Goal: Use online tool/utility: Utilize a website feature to perform a specific function

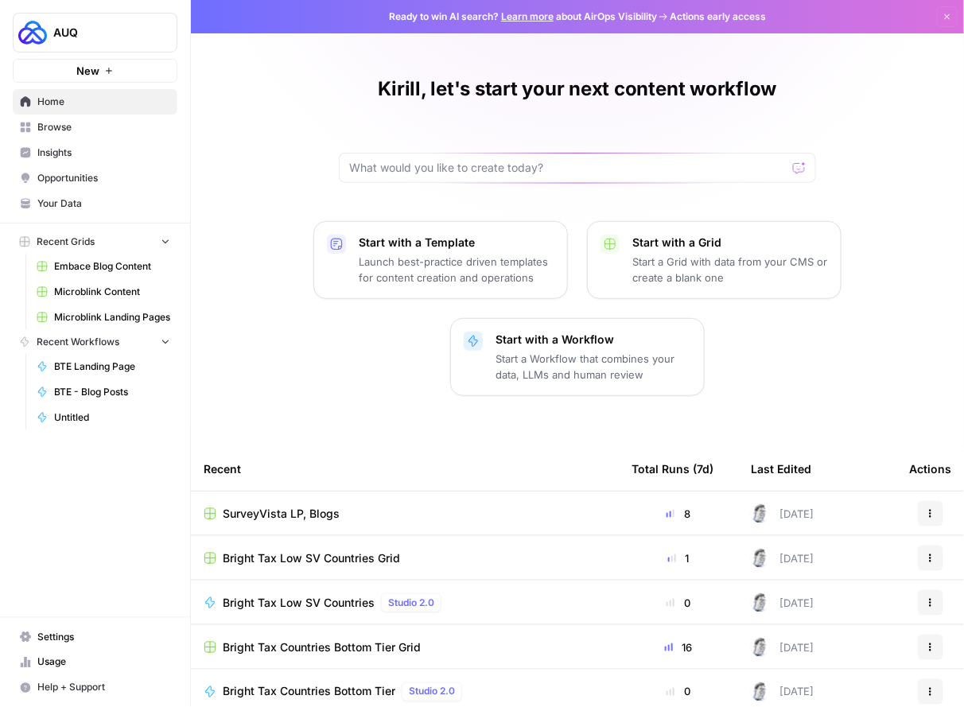
drag, startPoint x: 0, startPoint y: 0, endPoint x: 68, endPoint y: 127, distance: 144.4
click at [68, 127] on span "Browse" at bounding box center [103, 127] width 133 height 14
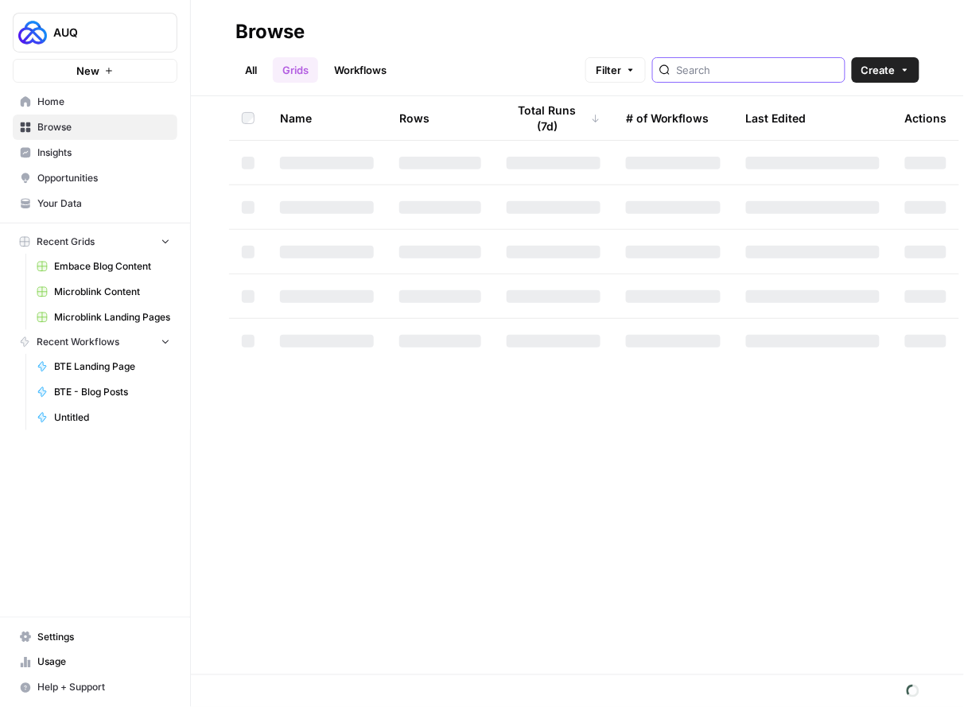
click at [756, 72] on input "search" at bounding box center [757, 70] width 161 height 16
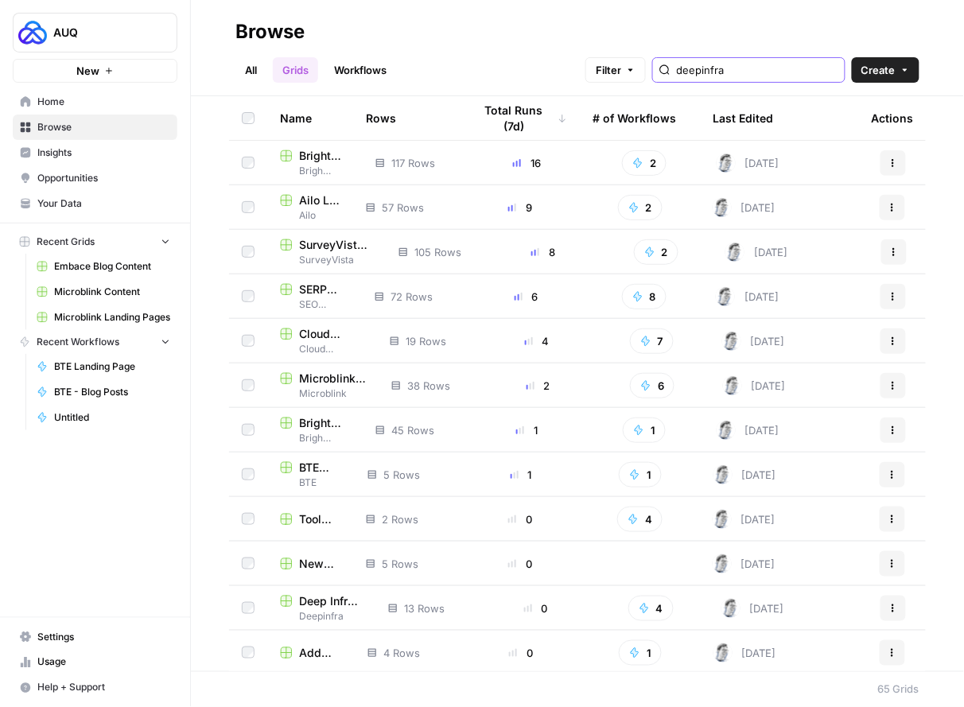
type input "deepinfra"
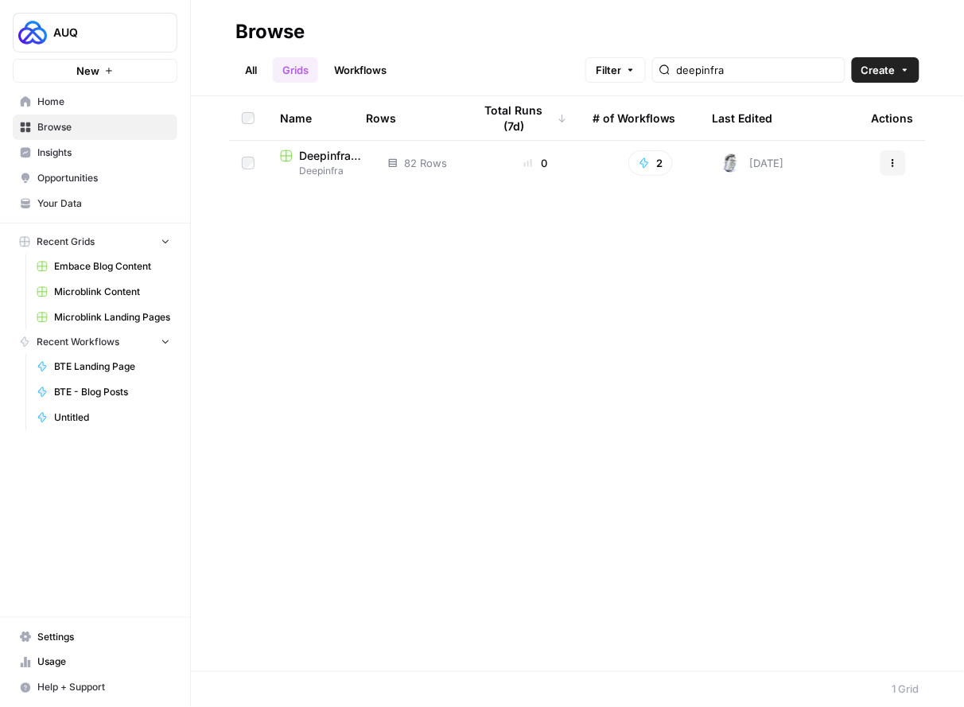
click at [316, 165] on span "Deepinfra" at bounding box center [321, 171] width 83 height 14
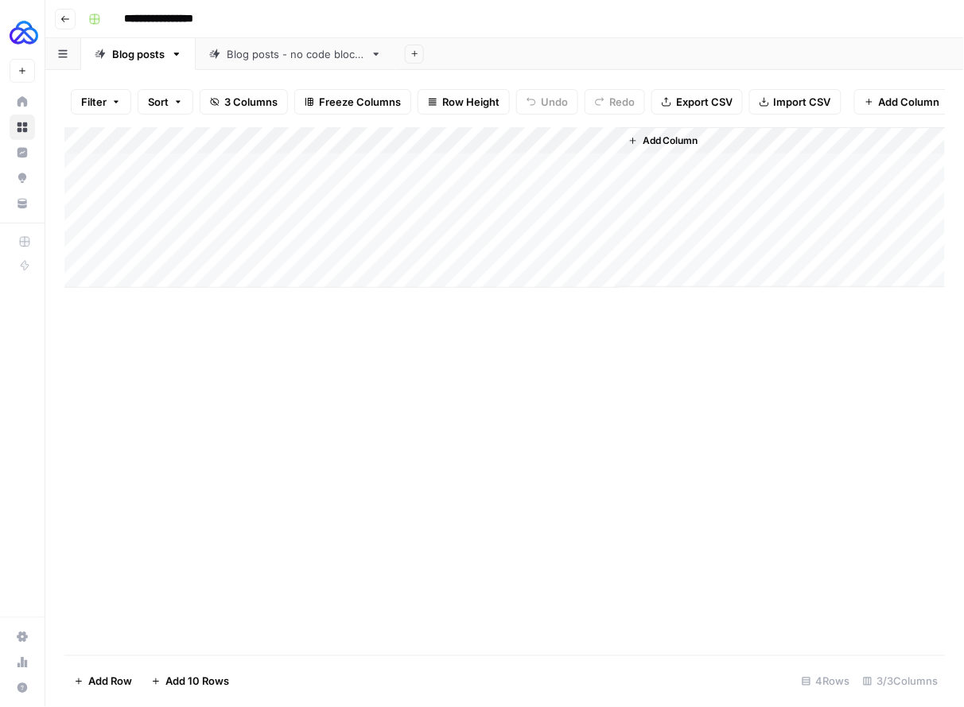
click at [303, 61] on link "Blog posts - no code blocks" at bounding box center [296, 54] width 200 height 32
click at [68, 24] on button "Go back" at bounding box center [65, 19] width 21 height 21
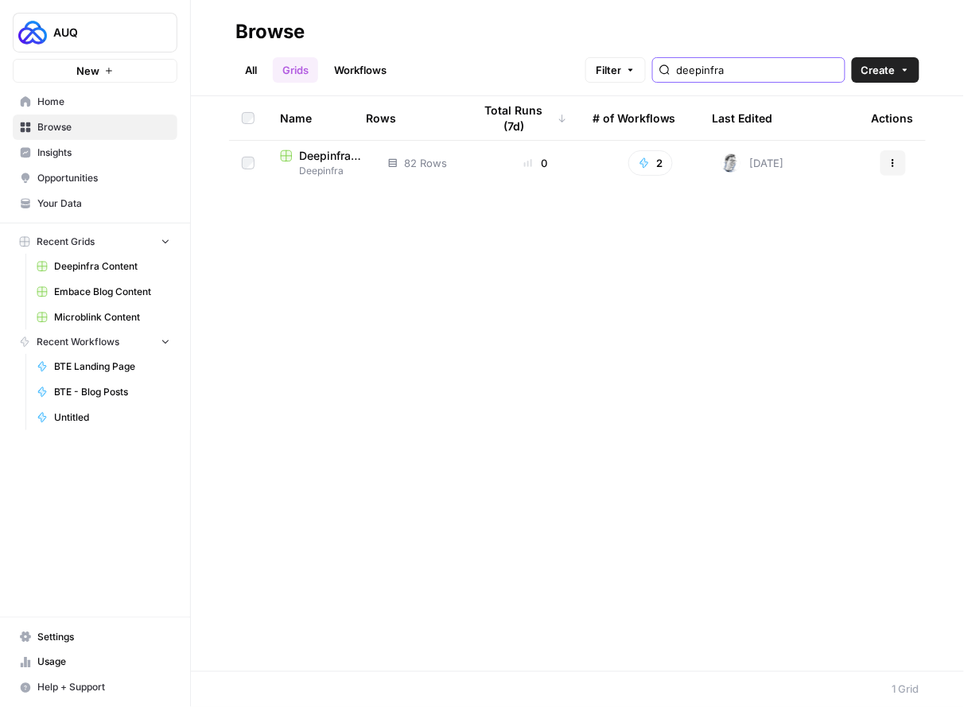
click at [786, 65] on input "deepinfra" at bounding box center [757, 70] width 161 height 16
click at [831, 70] on input "deepinfra" at bounding box center [757, 70] width 161 height 16
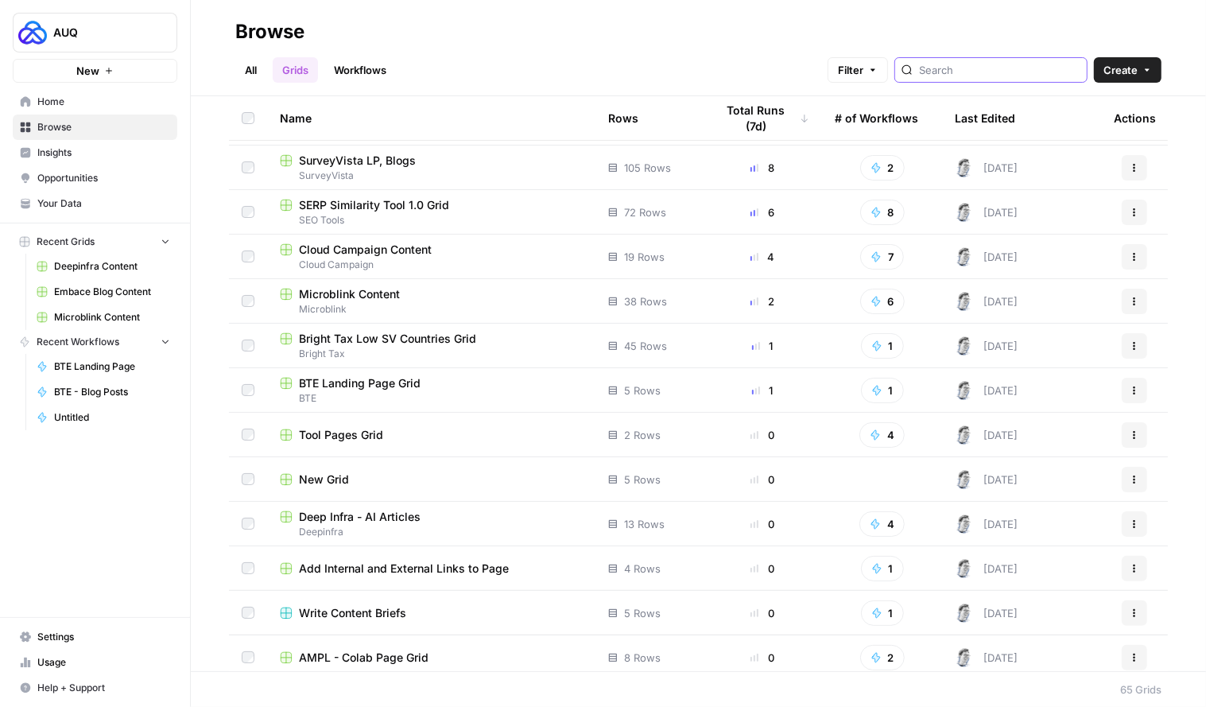
scroll to position [85, 0]
click at [359, 511] on span "Deep Infra - AI Articles" at bounding box center [360, 516] width 122 height 16
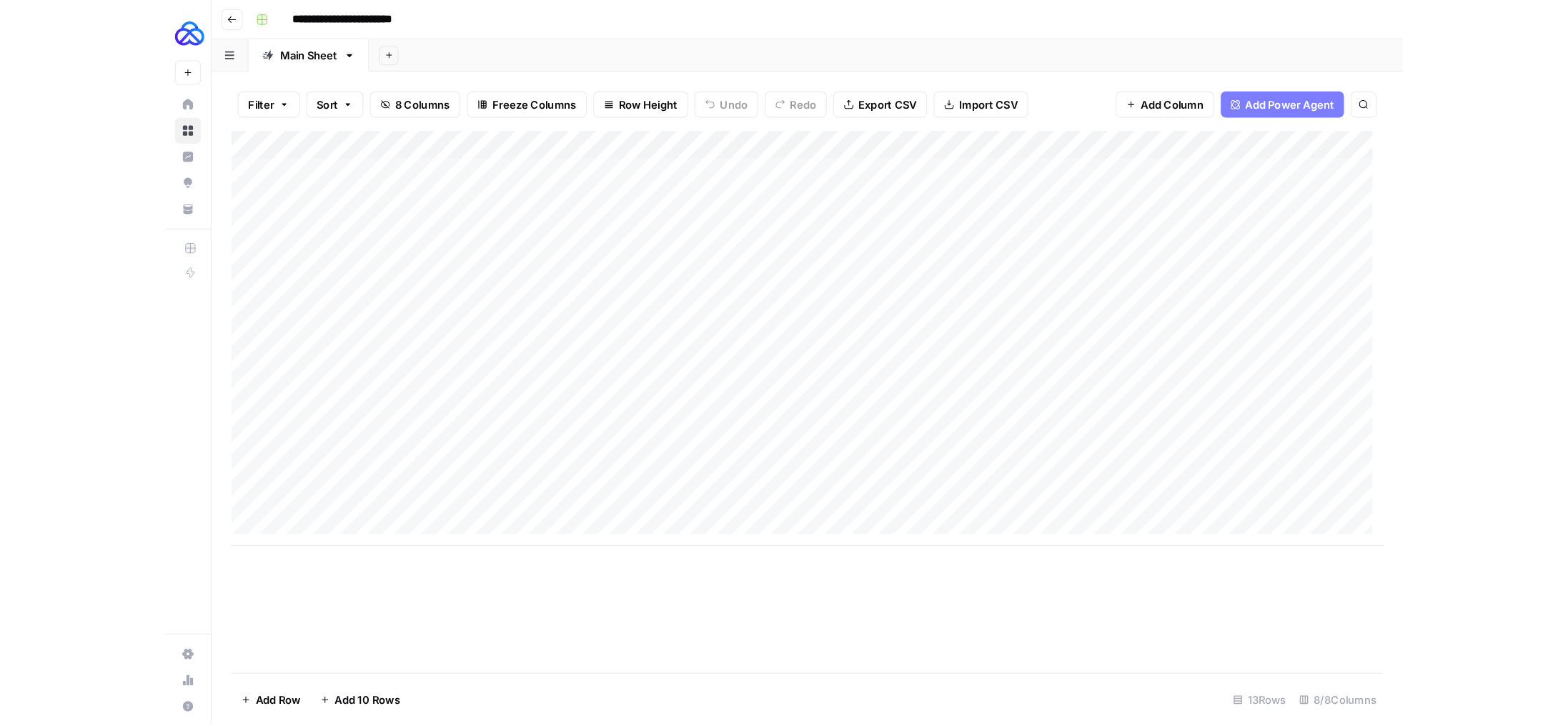
scroll to position [9, 0]
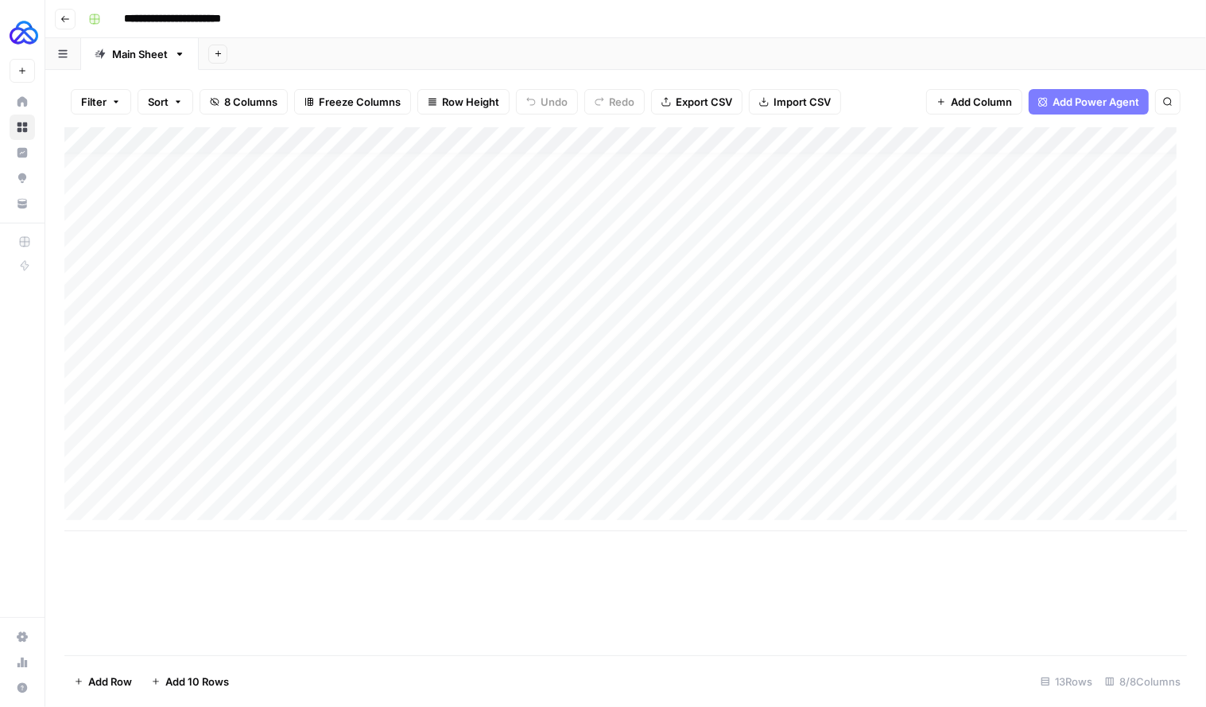
click at [63, 25] on button "Go back" at bounding box center [65, 19] width 21 height 21
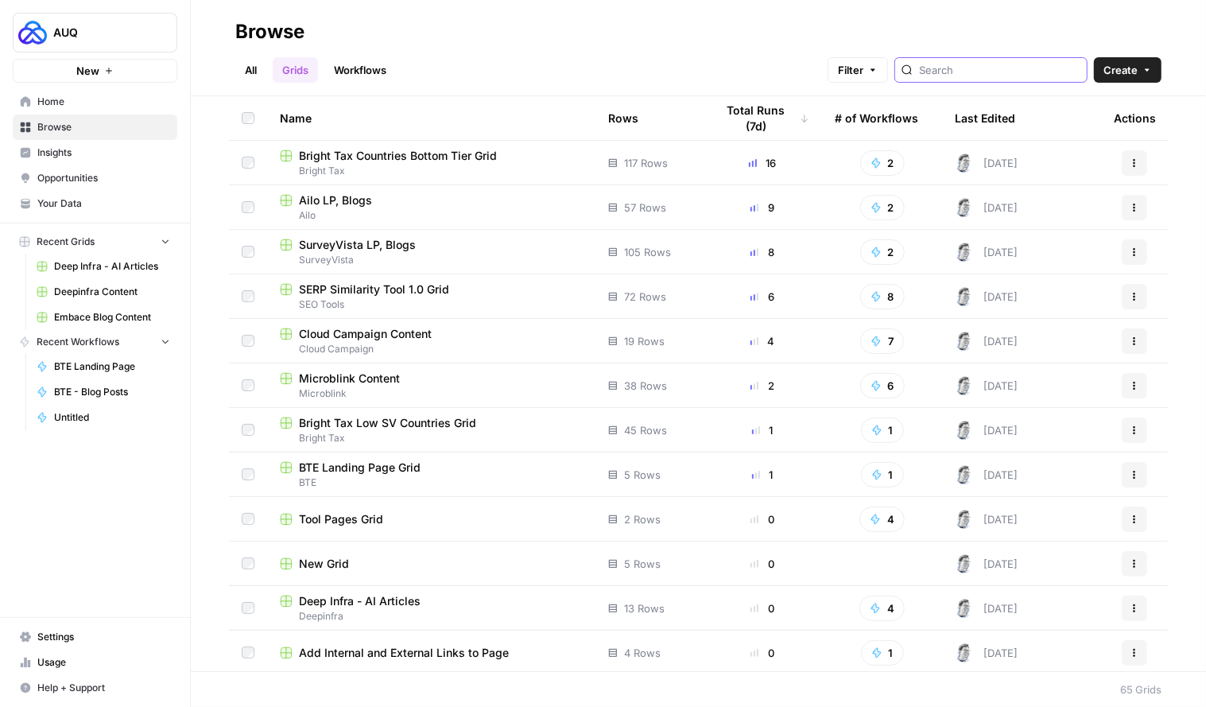
click at [963, 73] on input "search" at bounding box center [999, 70] width 161 height 16
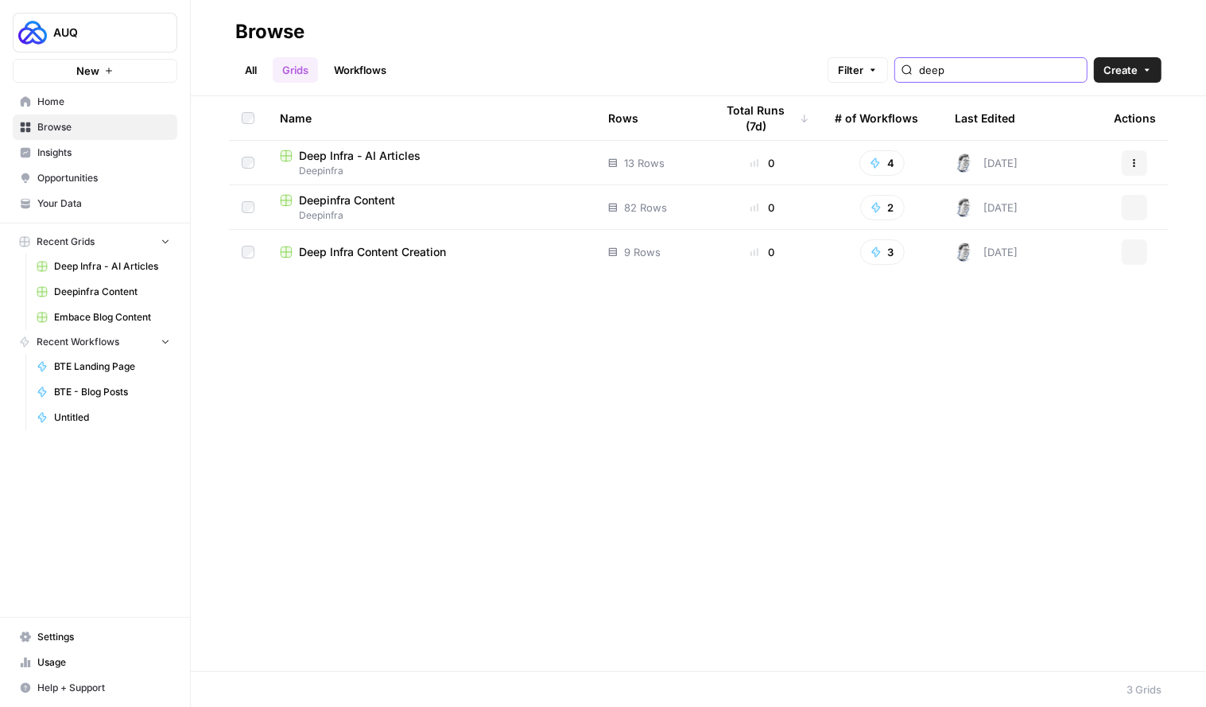
type input "deep"
click at [308, 254] on span "Deep Infra Content Creation" at bounding box center [372, 252] width 147 height 16
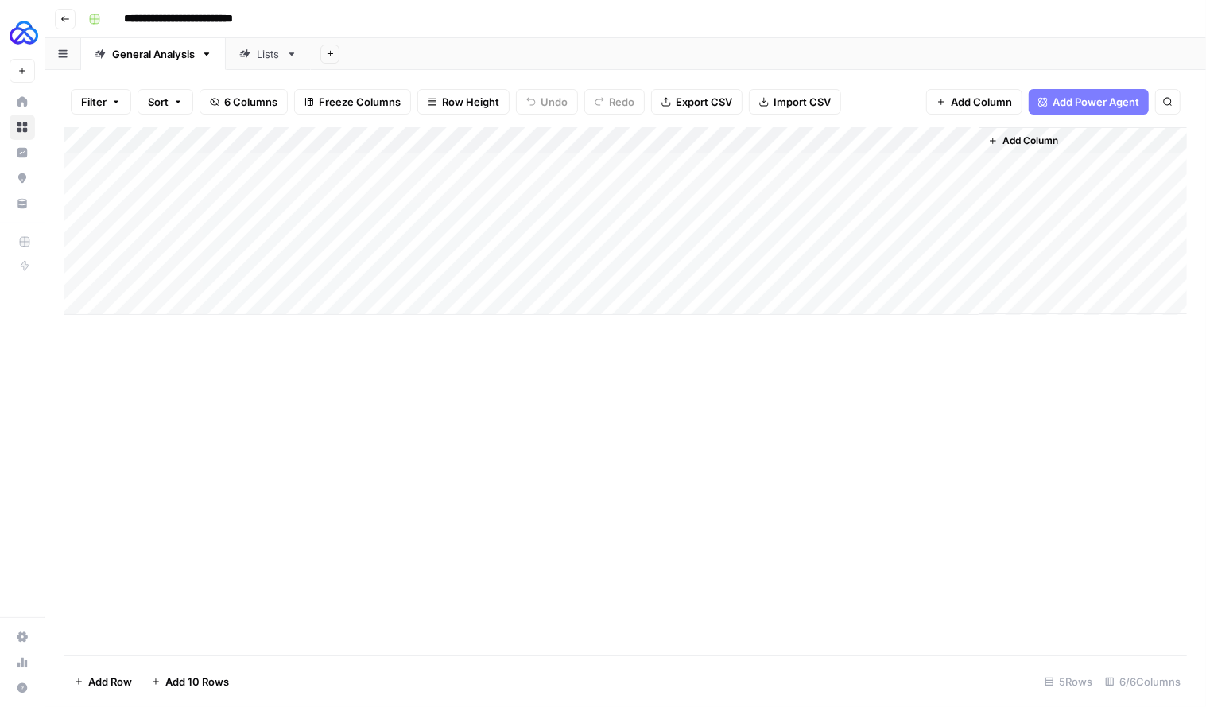
click at [610, 146] on div "Add Column" at bounding box center [625, 221] width 1123 height 188
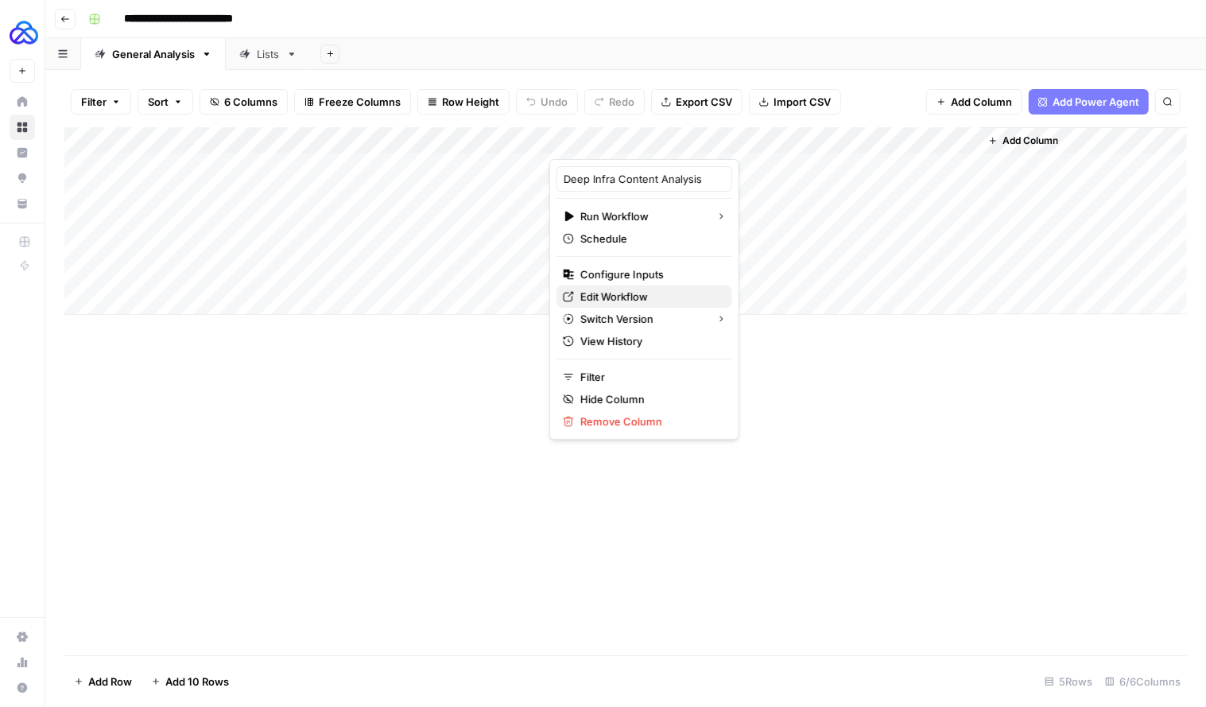
click at [601, 299] on span "Edit Workflow" at bounding box center [649, 297] width 139 height 16
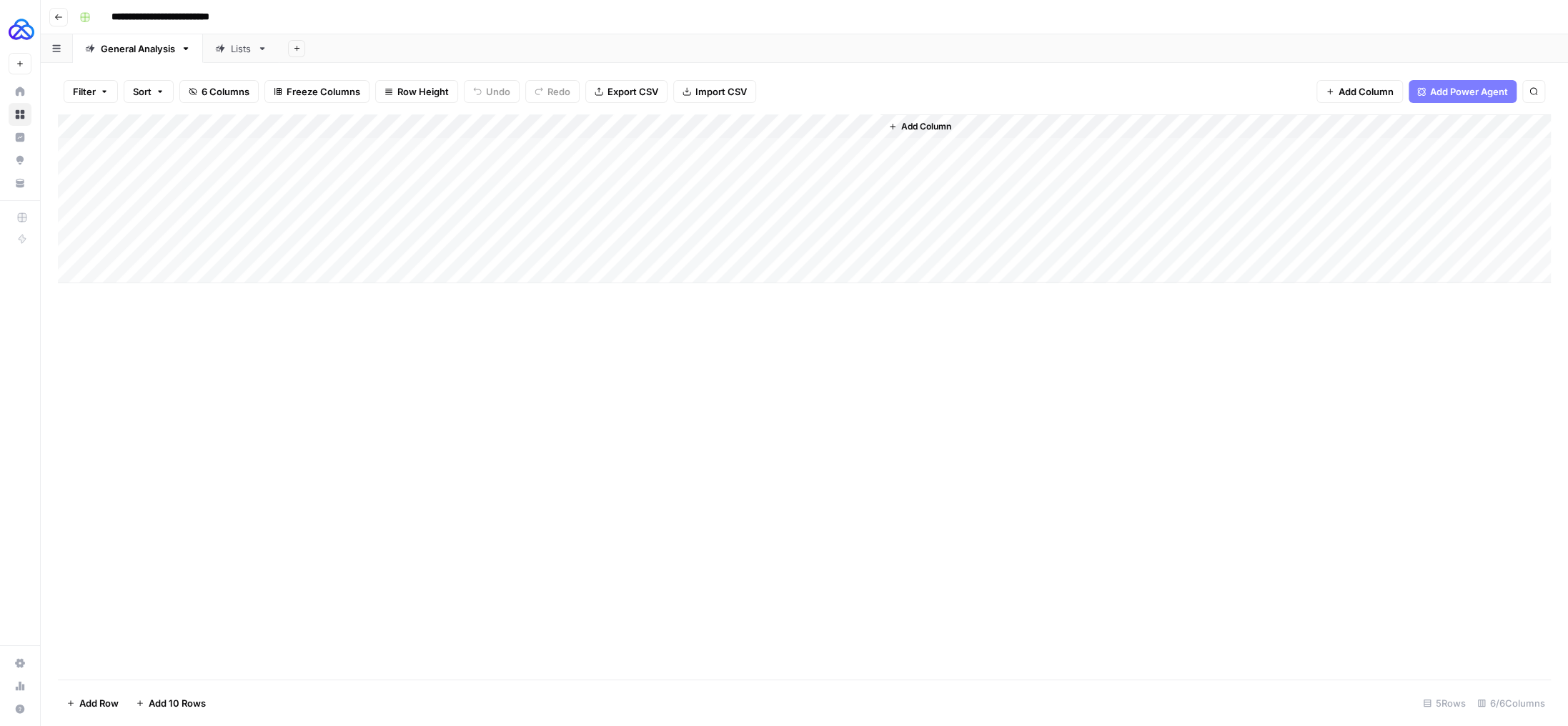
click at [187, 46] on icon "button" at bounding box center [185, 49] width 10 height 10
click at [234, 94] on span "Duplicate Sheet" at bounding box center [245, 96] width 68 height 14
type input "**********"
click at [325, 55] on div "General Analysis" at bounding box center [344, 49] width 75 height 14
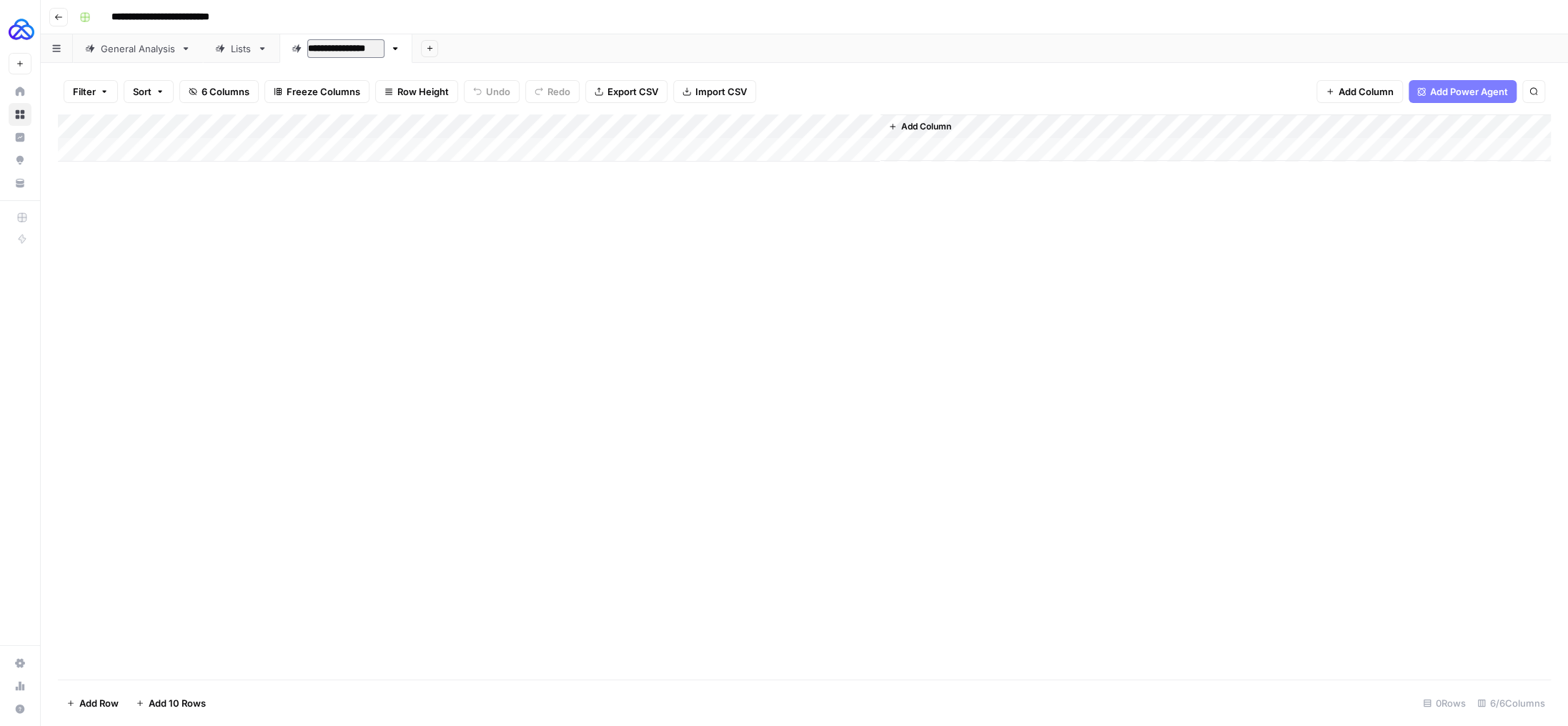
click at [339, 50] on input "**********" at bounding box center [346, 49] width 77 height 19
type input "**********"
click at [301, 130] on div "Add Column" at bounding box center [804, 138] width 1493 height 47
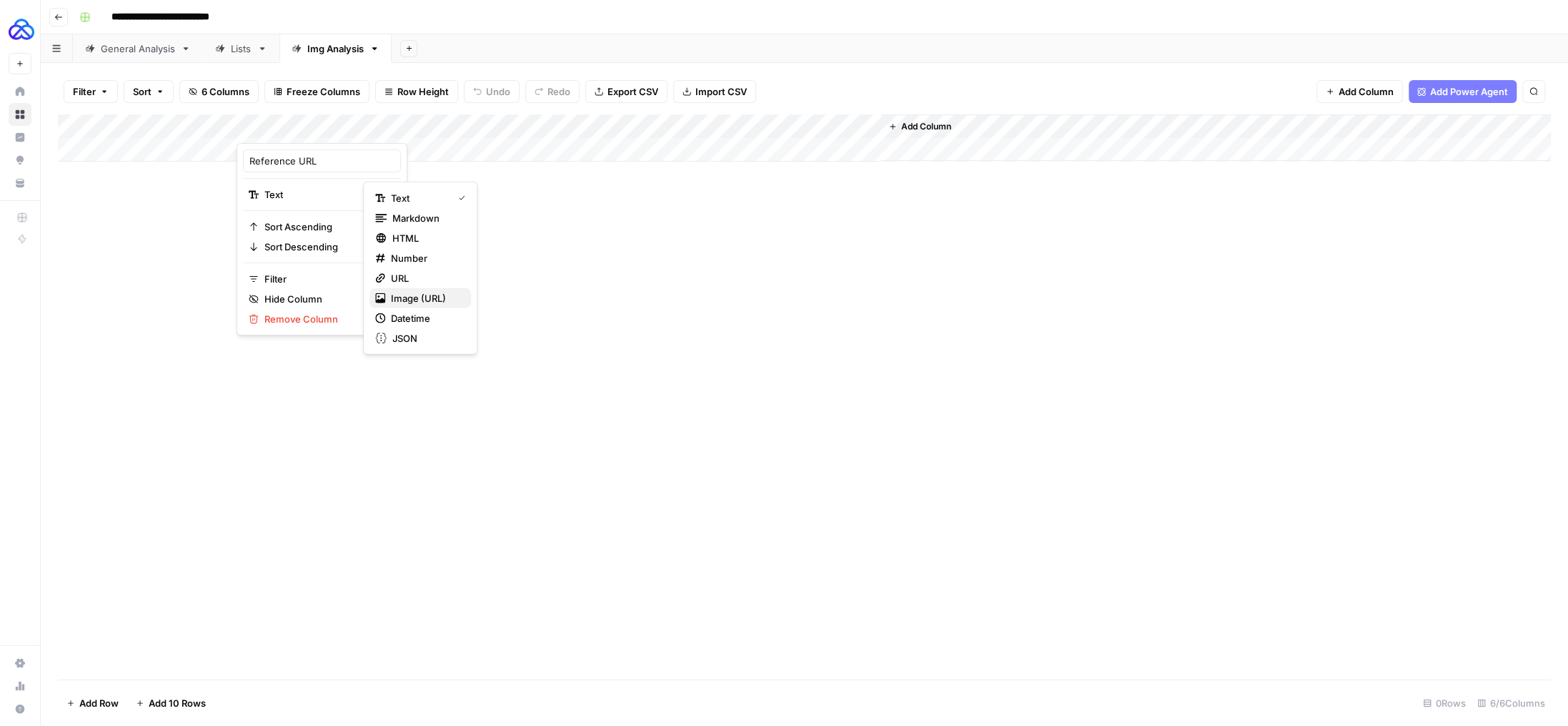
click at [417, 299] on span "Image (URL)" at bounding box center [425, 299] width 68 height 14
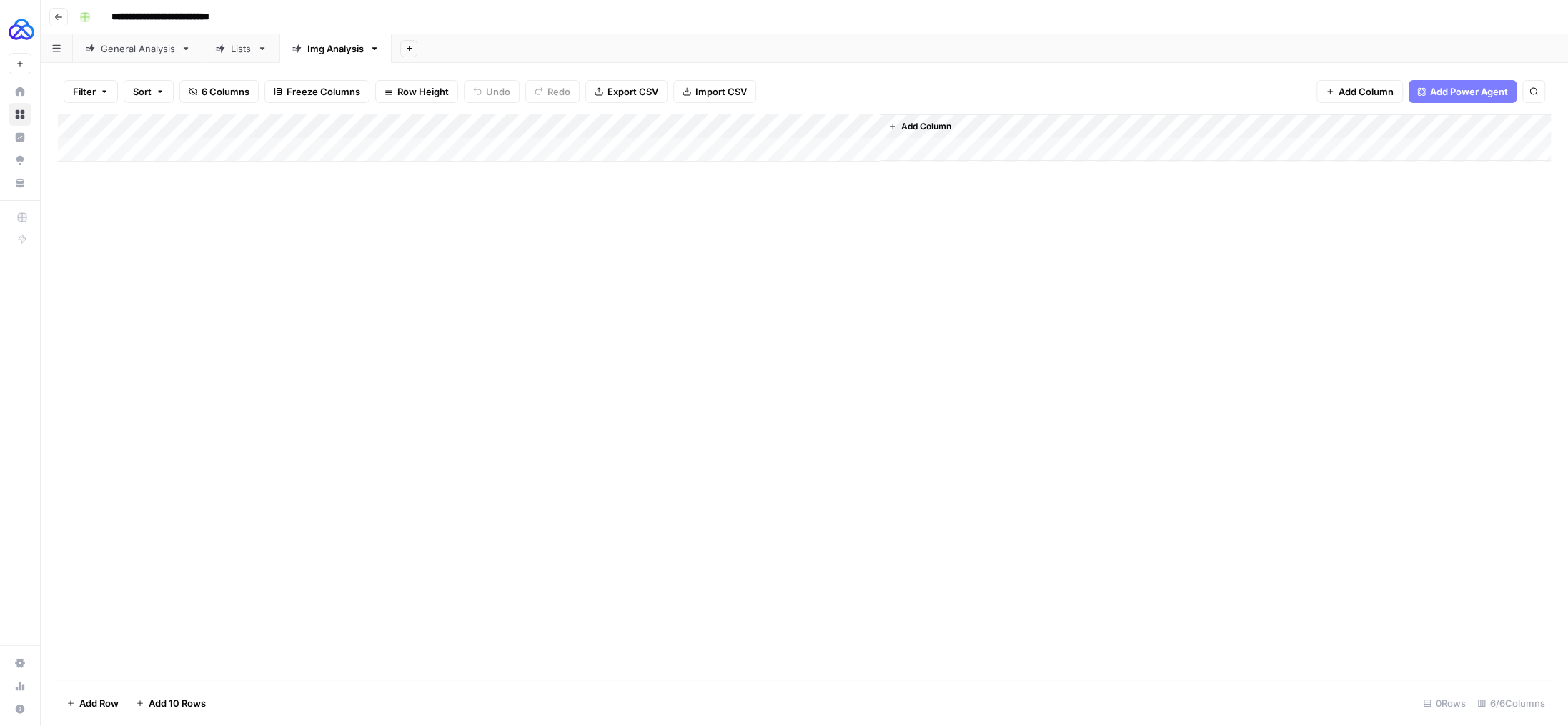
click at [253, 148] on div "Add Column" at bounding box center [804, 138] width 1493 height 47
click at [272, 156] on input at bounding box center [356, 153] width 228 height 17
drag, startPoint x: 298, startPoint y: 296, endPoint x: 296, endPoint y: 277, distance: 19.1
click at [298, 294] on div "Add Column" at bounding box center [804, 397] width 1493 height 565
click at [289, 130] on div "Add Column" at bounding box center [804, 150] width 1493 height 72
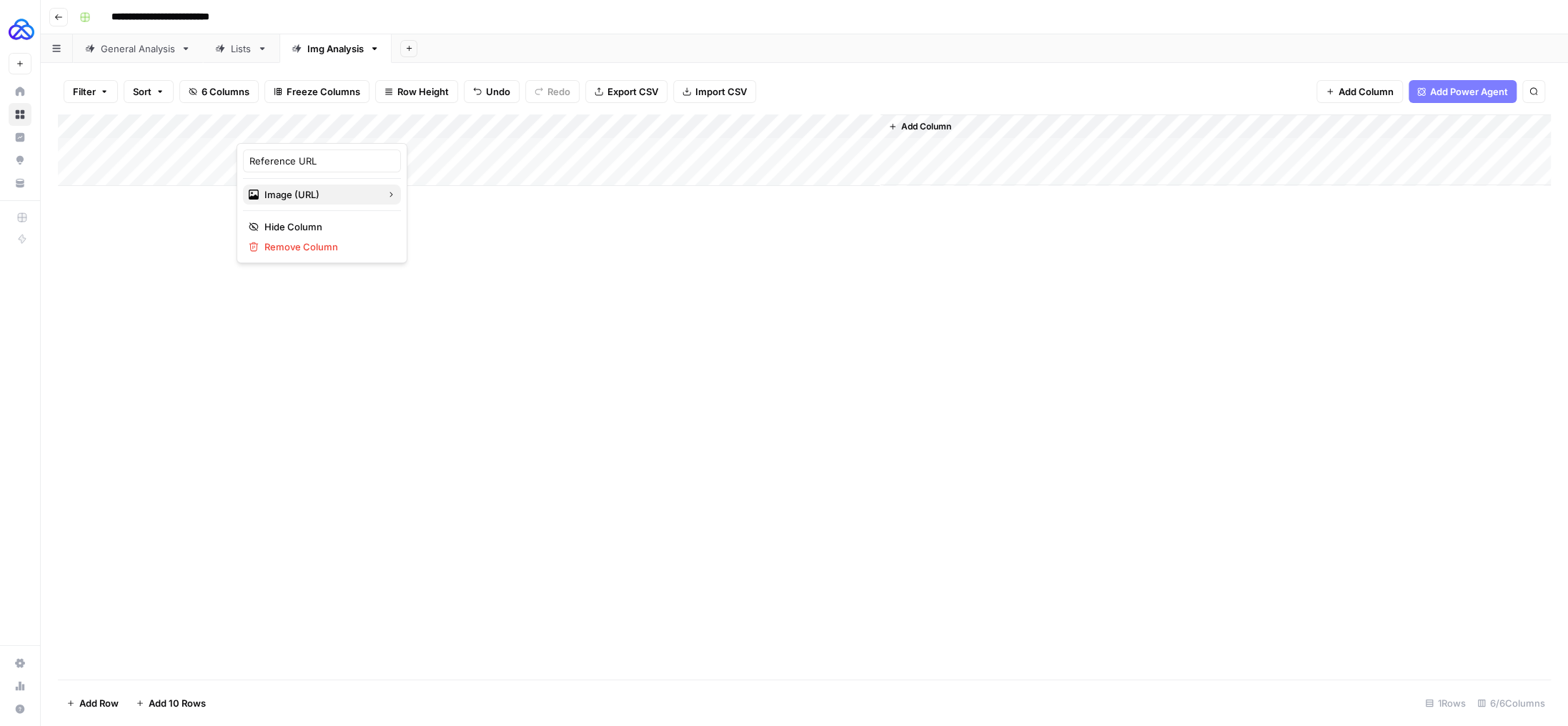
click at [291, 187] on span "Image (URL)" at bounding box center [319, 194] width 111 height 14
click at [247, 352] on div "Add Column" at bounding box center [804, 397] width 1493 height 565
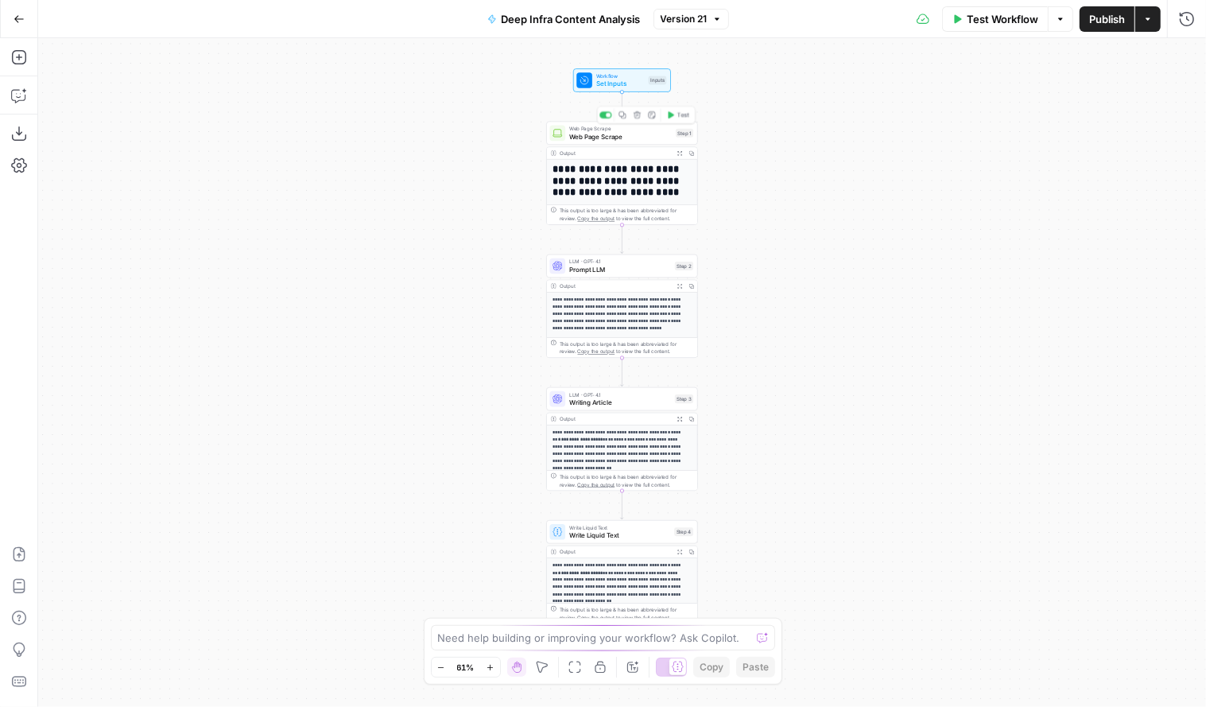
click at [607, 134] on span "Web Page Scrape" at bounding box center [620, 137] width 103 height 10
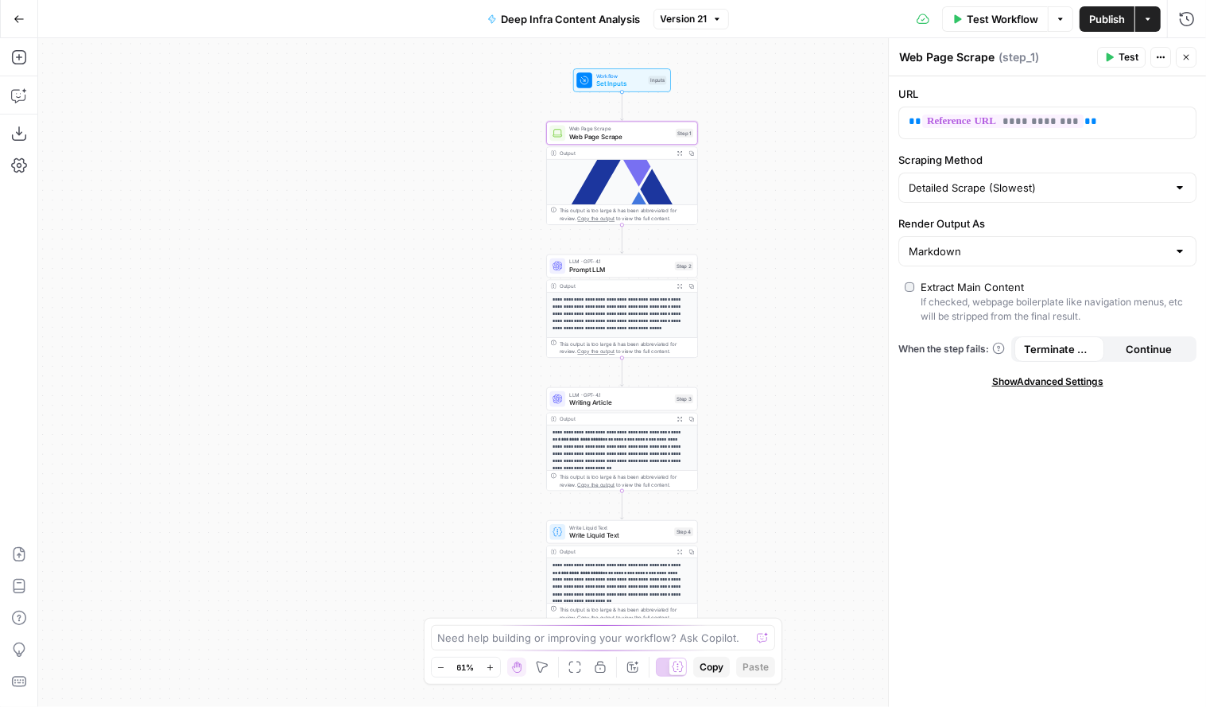
scroll to position [386, 0]
click at [634, 274] on p "**********" at bounding box center [619, 292] width 133 height 36
click at [630, 274] on p "**********" at bounding box center [619, 292] width 133 height 36
click at [612, 128] on span "Web Page Scrape" at bounding box center [620, 129] width 103 height 8
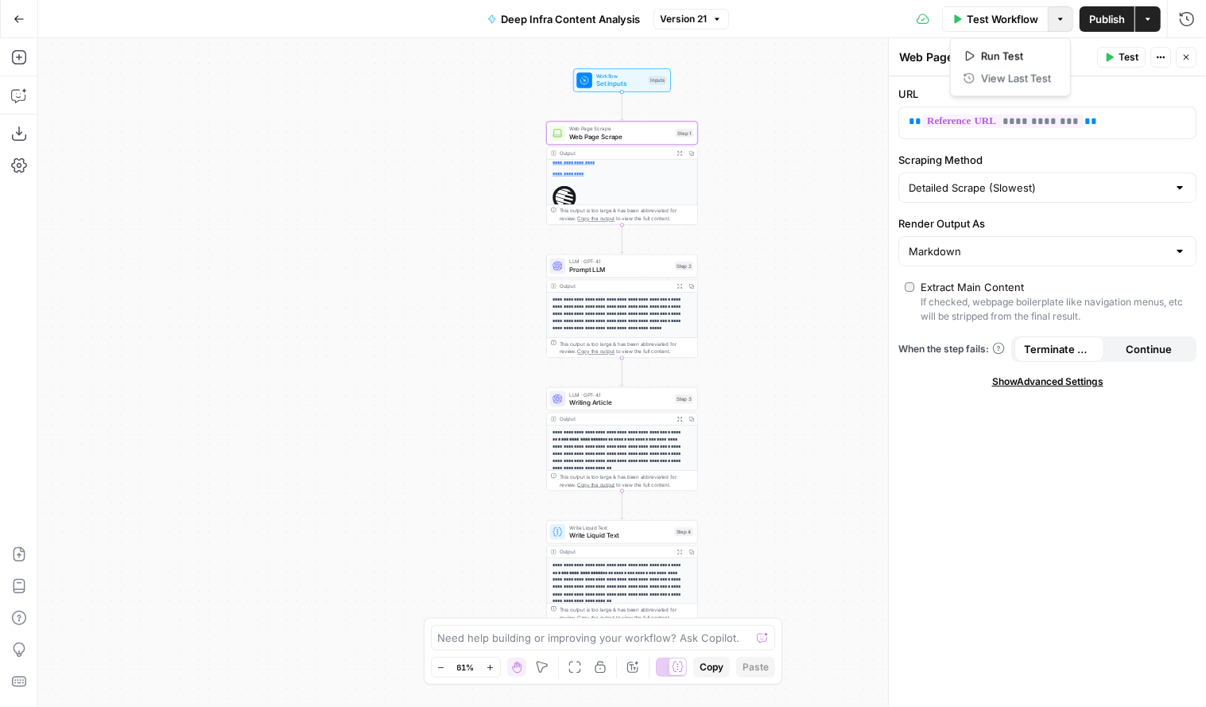
click at [1059, 17] on icon "button" at bounding box center [1060, 18] width 5 height 2
click at [991, 43] on div "Test Workflow T" at bounding box center [994, 52] width 107 height 29
click at [993, 23] on span "Test Workflow" at bounding box center [1003, 19] width 72 height 16
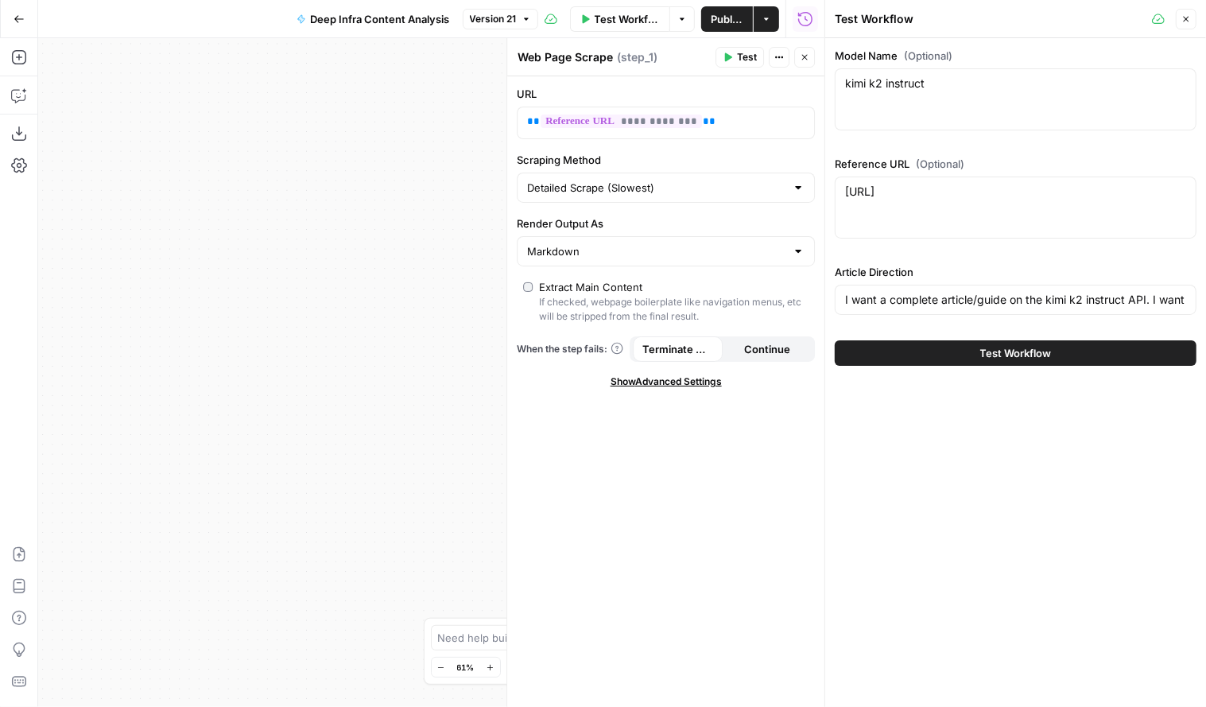
click at [955, 352] on button "Test Workflow" at bounding box center [1016, 352] width 362 height 25
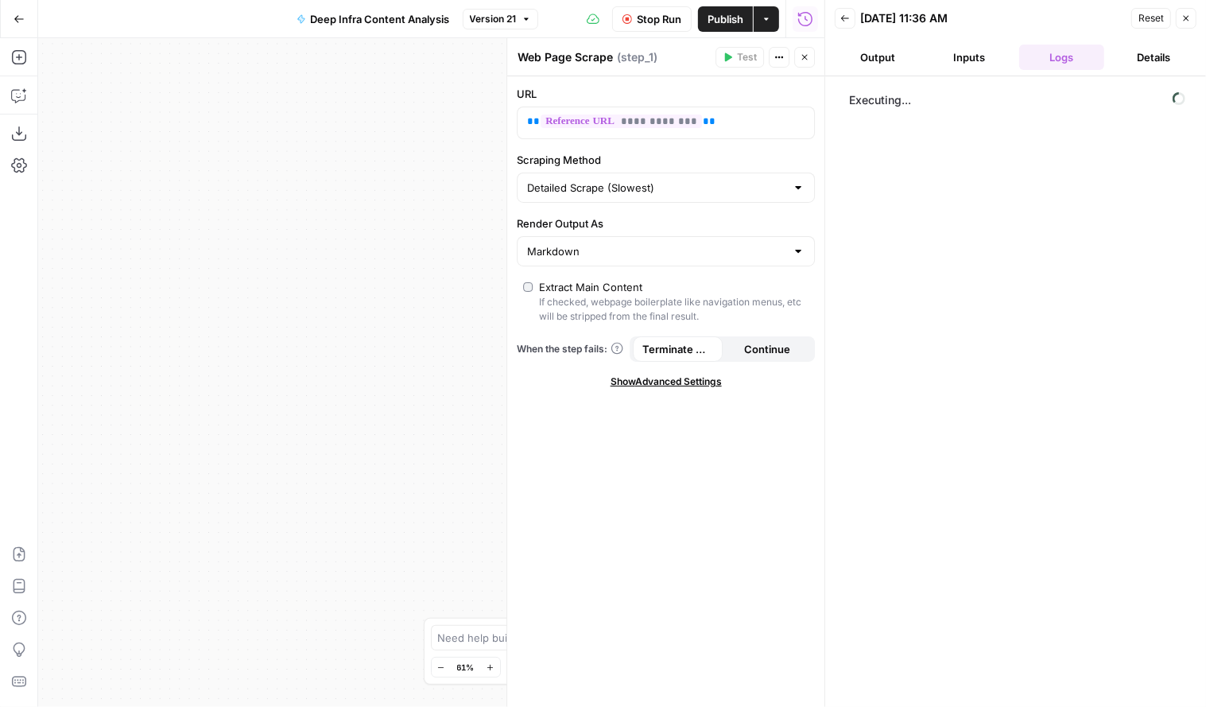
click at [809, 59] on icon "button" at bounding box center [805, 57] width 10 height 10
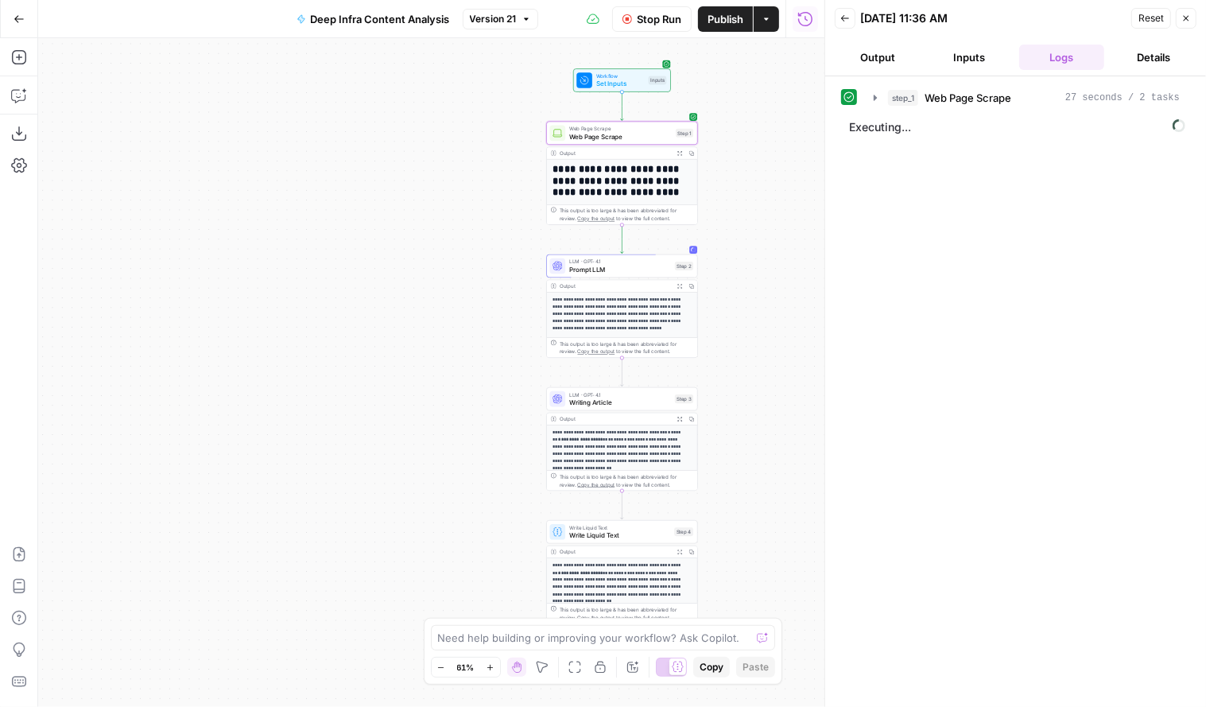
click at [951, 280] on div "step_1 Web Page Scrape 27 seconds / 2 tasks Executing..." at bounding box center [1015, 391] width 349 height 615
click at [875, 95] on icon "button" at bounding box center [875, 97] width 13 height 13
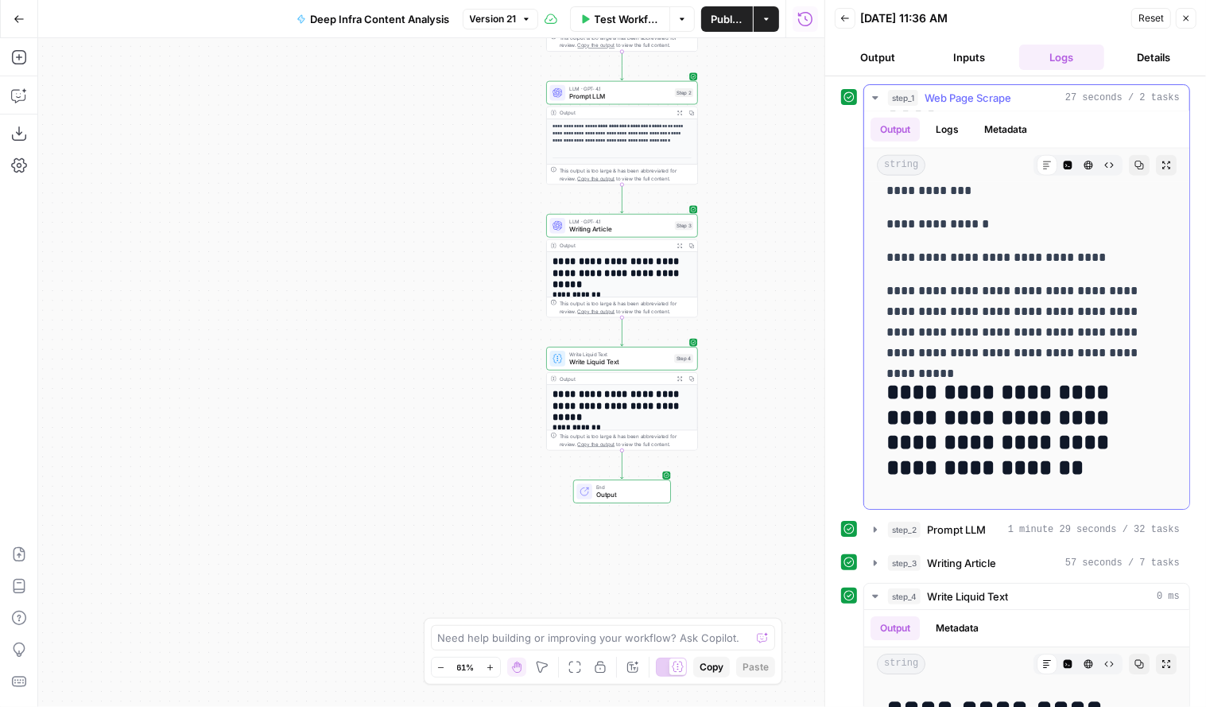
scroll to position [10204, 0]
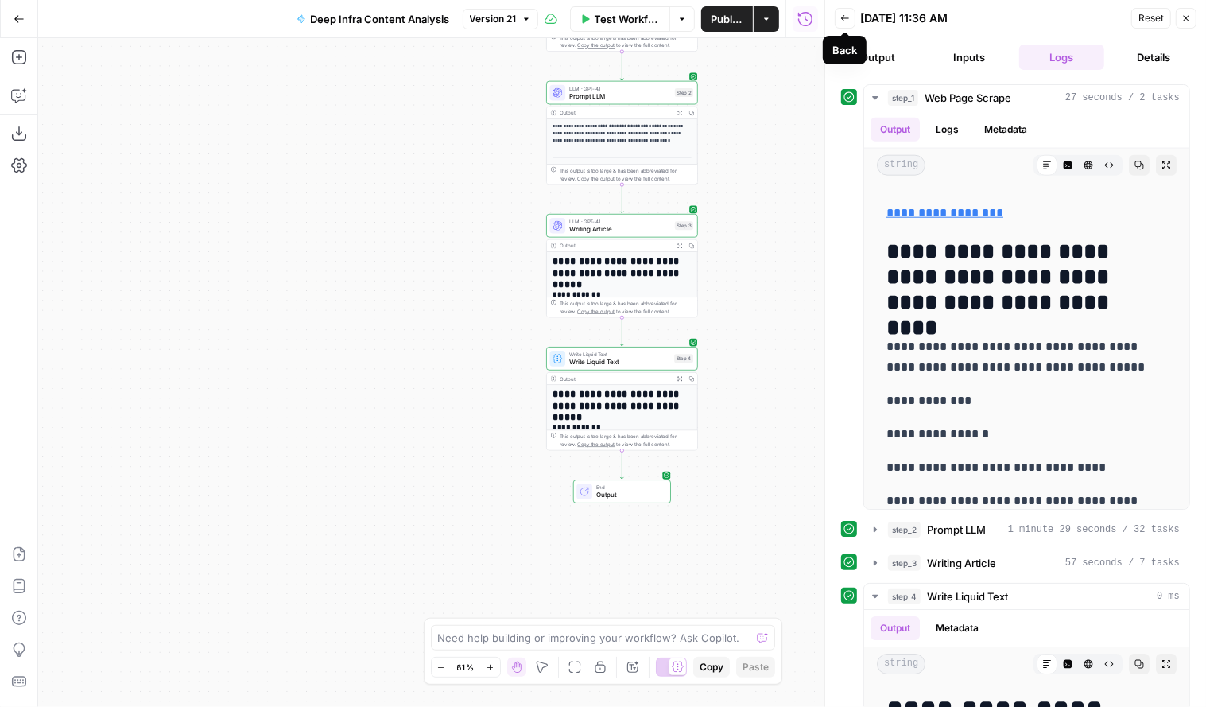
click at [850, 20] on button "Back" at bounding box center [845, 18] width 21 height 21
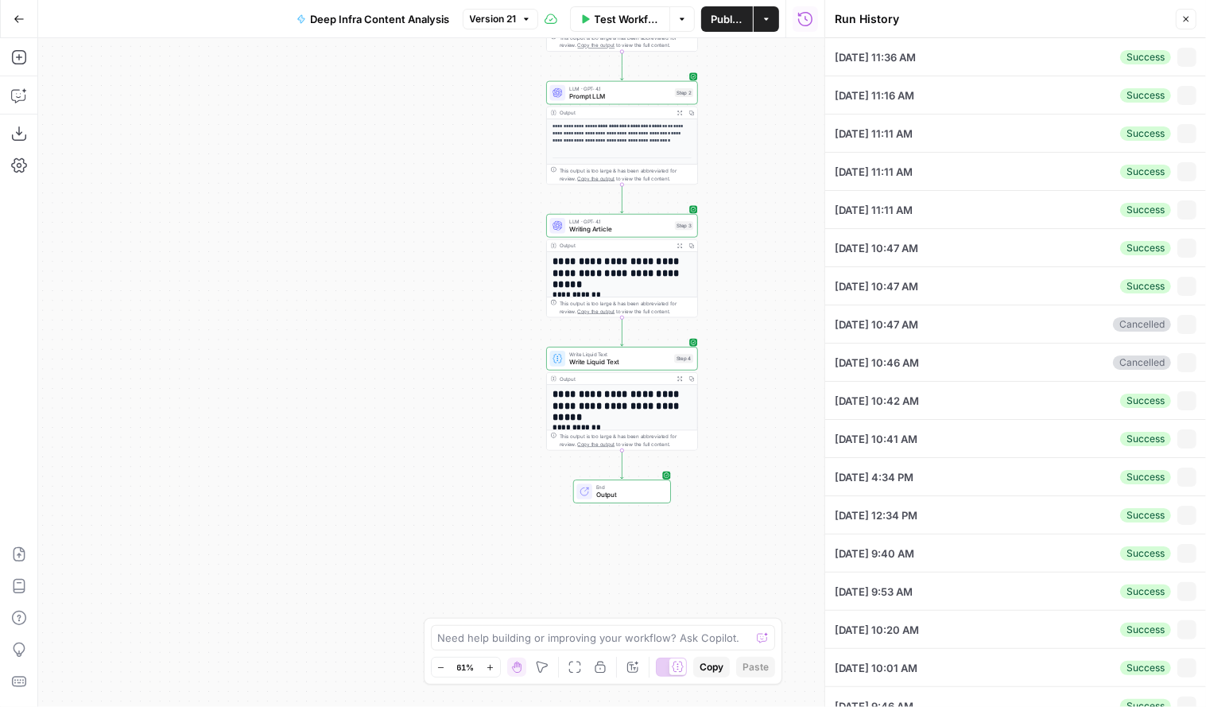
type input "I want a complete article/guide on the kimi k2 instruct API. I want you to act …"
type textarea "kimi k2 instruct"
type textarea "[URL]"
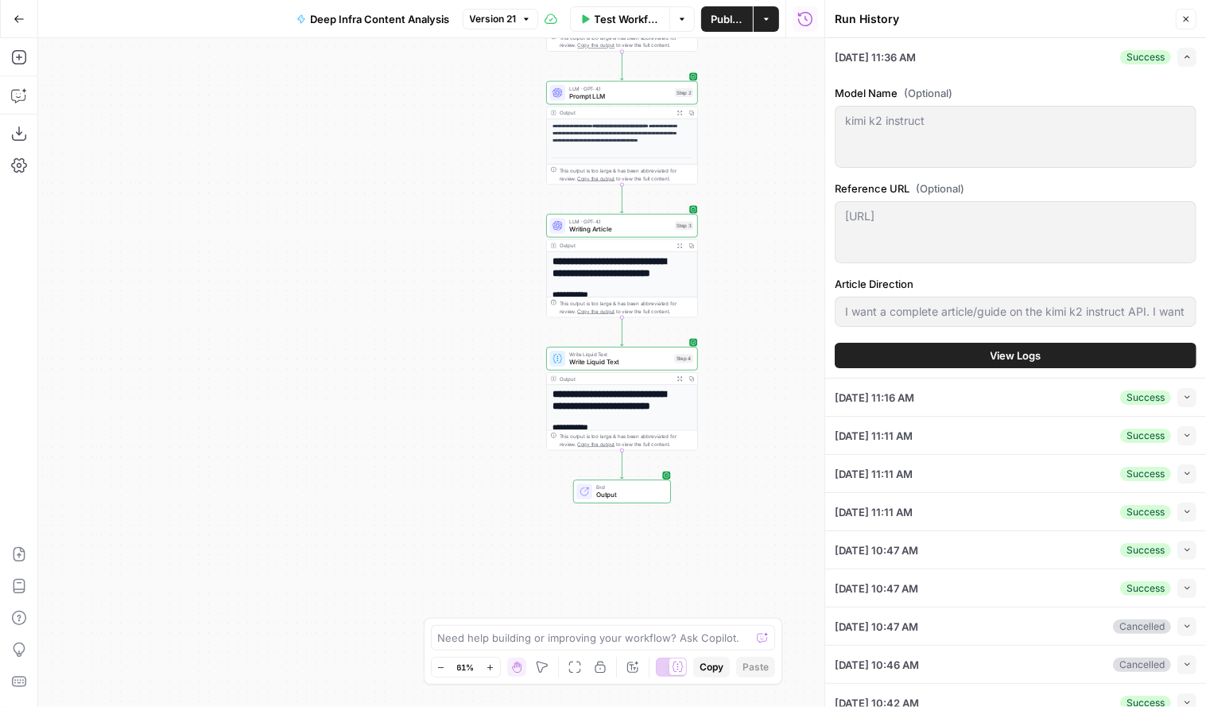
click at [928, 192] on span "(Optional)" at bounding box center [940, 188] width 49 height 16
click at [843, 219] on div "[URL] [URL]" at bounding box center [1016, 232] width 362 height 62
click at [1178, 17] on button "Close" at bounding box center [1186, 19] width 21 height 21
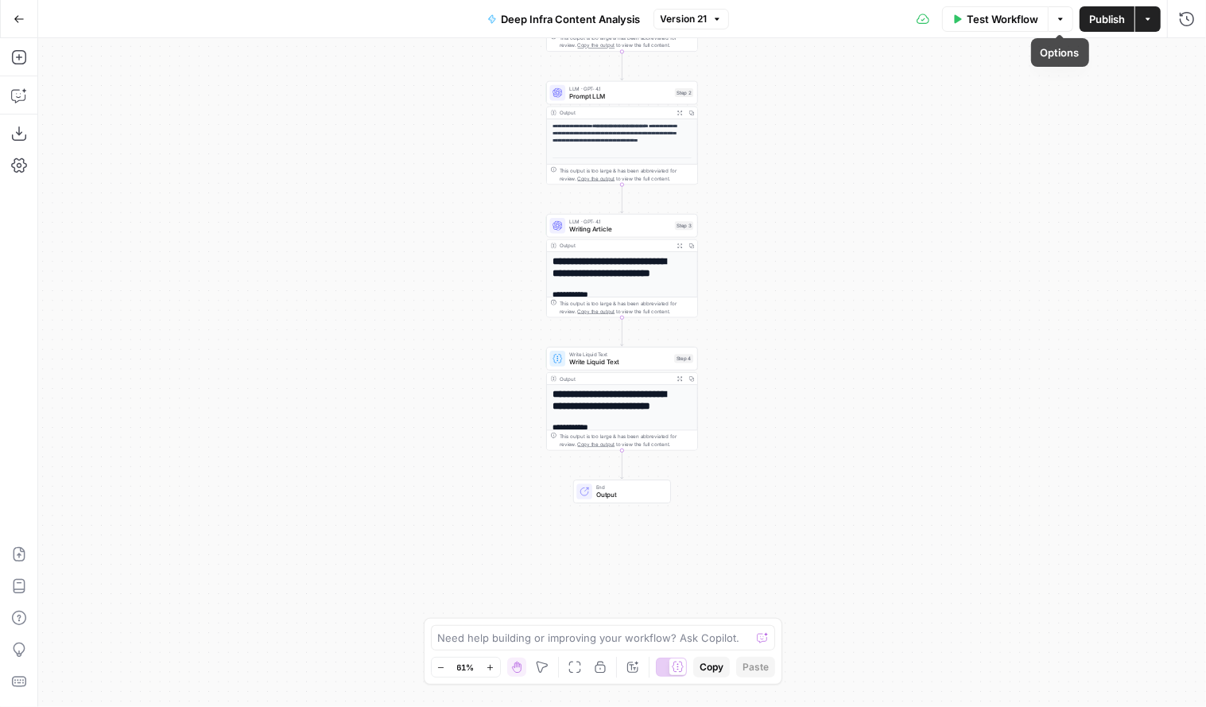
click at [993, 20] on span "Test Workflow" at bounding box center [1003, 19] width 72 height 16
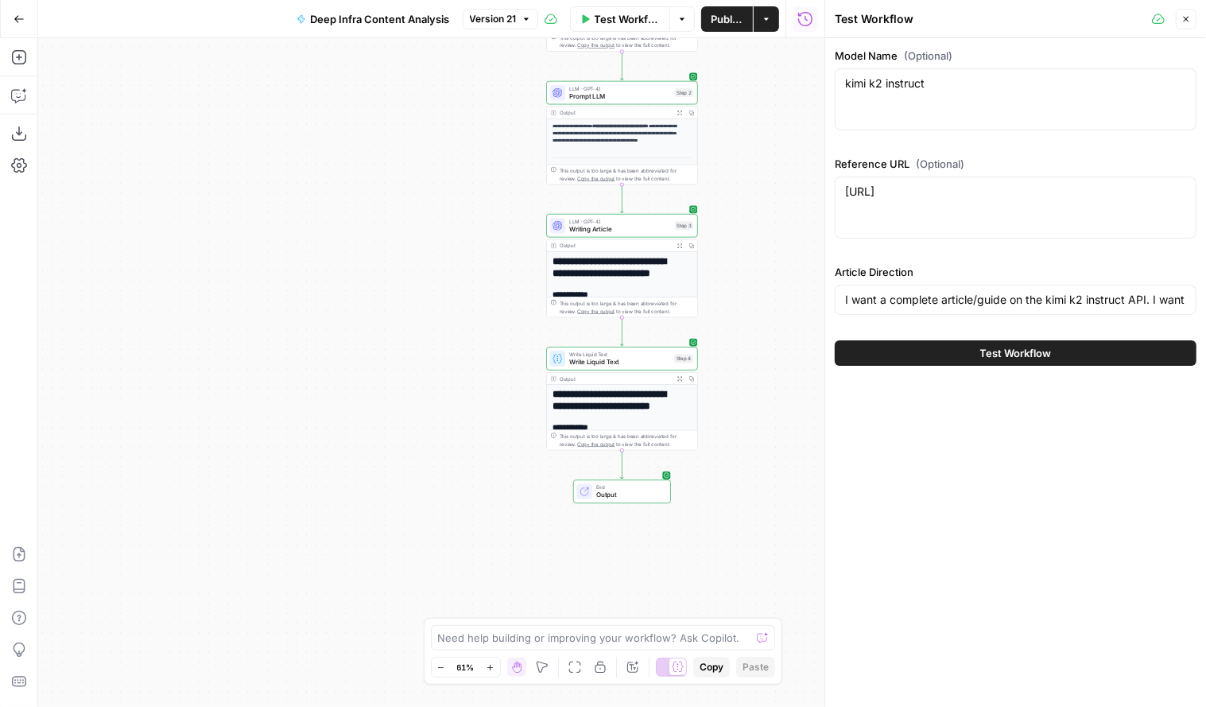
click at [1181, 21] on button "Close" at bounding box center [1186, 19] width 21 height 21
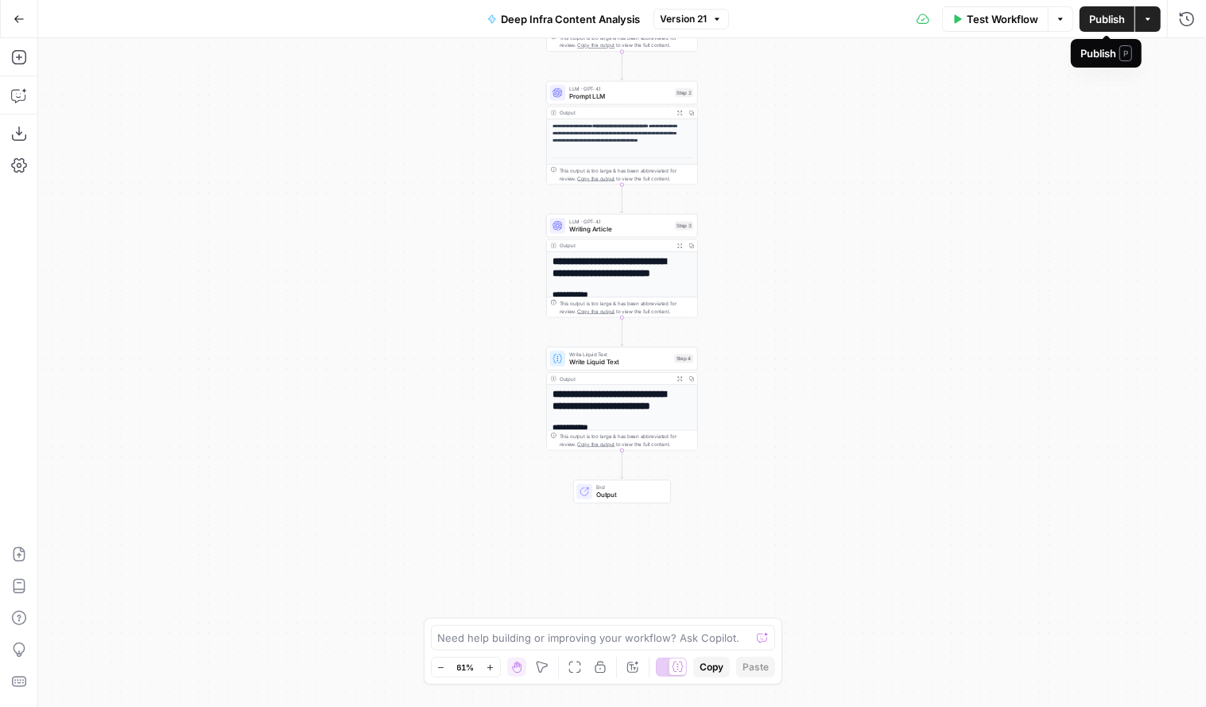
click at [1063, 22] on icon "button" at bounding box center [1061, 19] width 10 height 10
drag, startPoint x: 1115, startPoint y: 235, endPoint x: 1106, endPoint y: 235, distance: 8.8
click at [1114, 235] on div "**********" at bounding box center [622, 372] width 1168 height 669
click at [1145, 30] on button "Actions" at bounding box center [1147, 18] width 25 height 25
click at [790, 177] on div "**********" at bounding box center [622, 372] width 1168 height 669
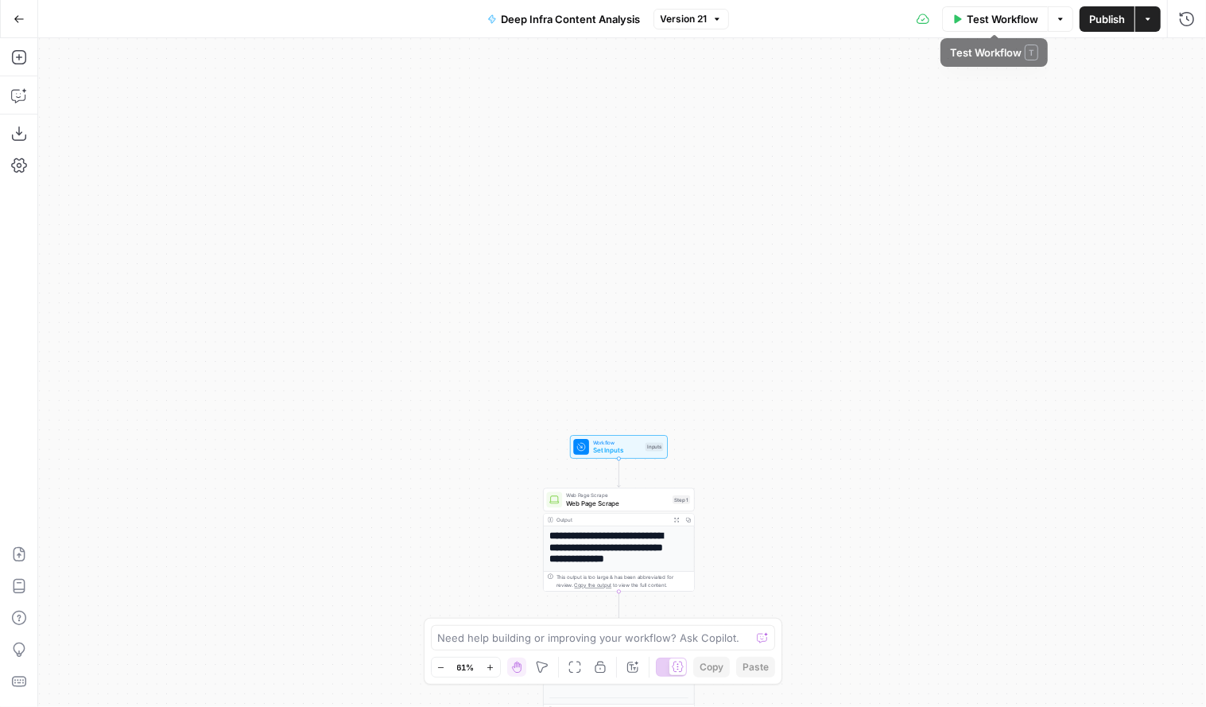
click at [1054, 21] on button "Options" at bounding box center [1060, 18] width 25 height 25
click at [1181, 14] on icon "button" at bounding box center [1187, 18] width 14 height 14
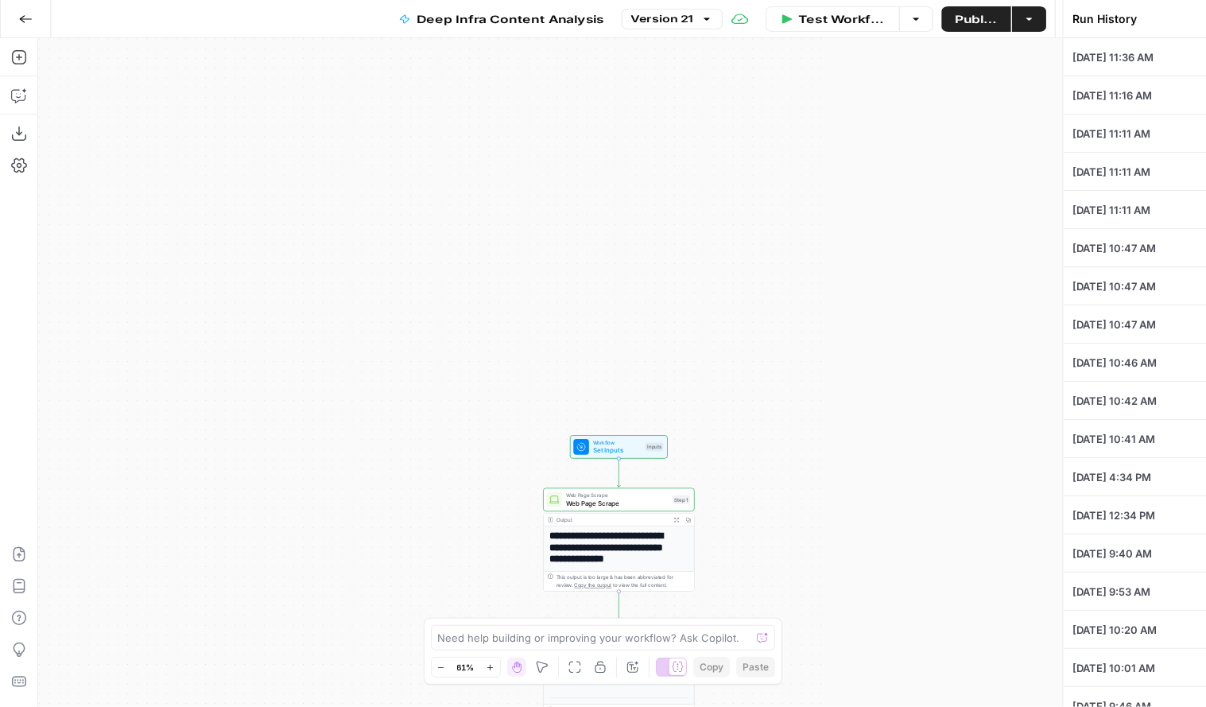
type textarea "kimi k2 instruct"
type textarea "[URL]"
type input "I want a complete article/guide on the kimi k2 instruct API. I want you to act …"
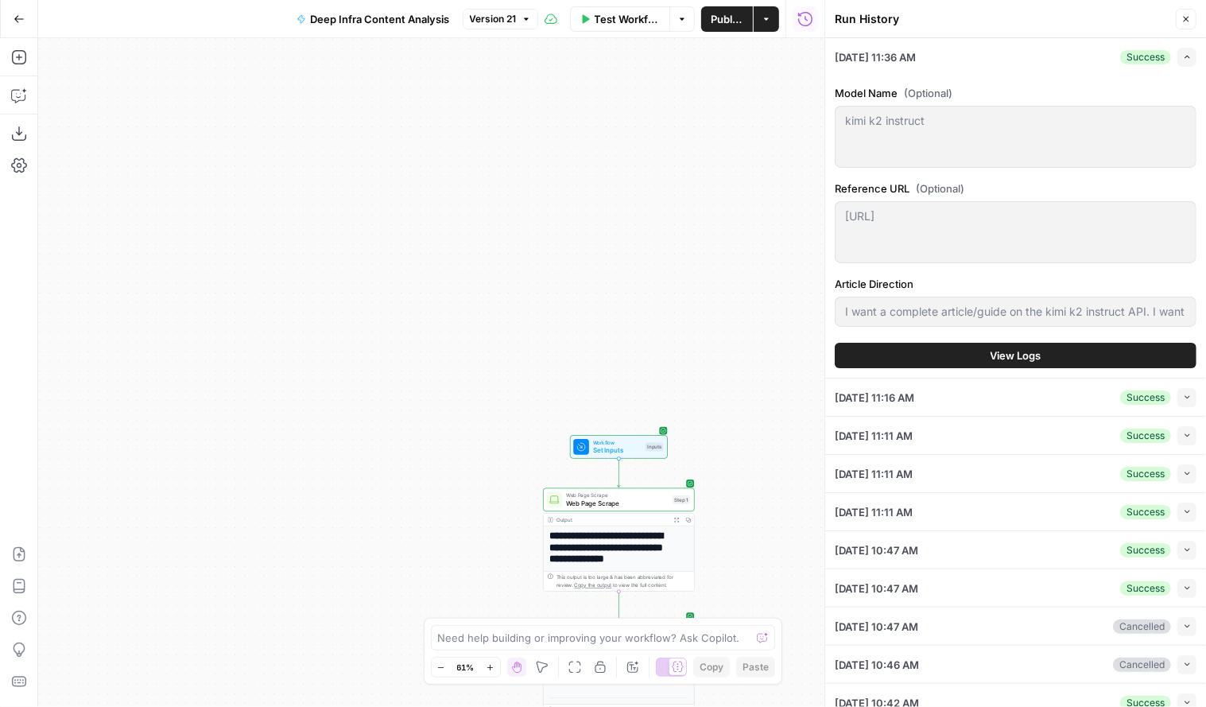
click at [957, 395] on div "[DATE] 11:16 AM Success Collapse" at bounding box center [1016, 396] width 362 height 37
click at [1165, 398] on div "Success Collapse" at bounding box center [1158, 397] width 76 height 19
click at [1178, 398] on button "Collapse" at bounding box center [1187, 397] width 19 height 19
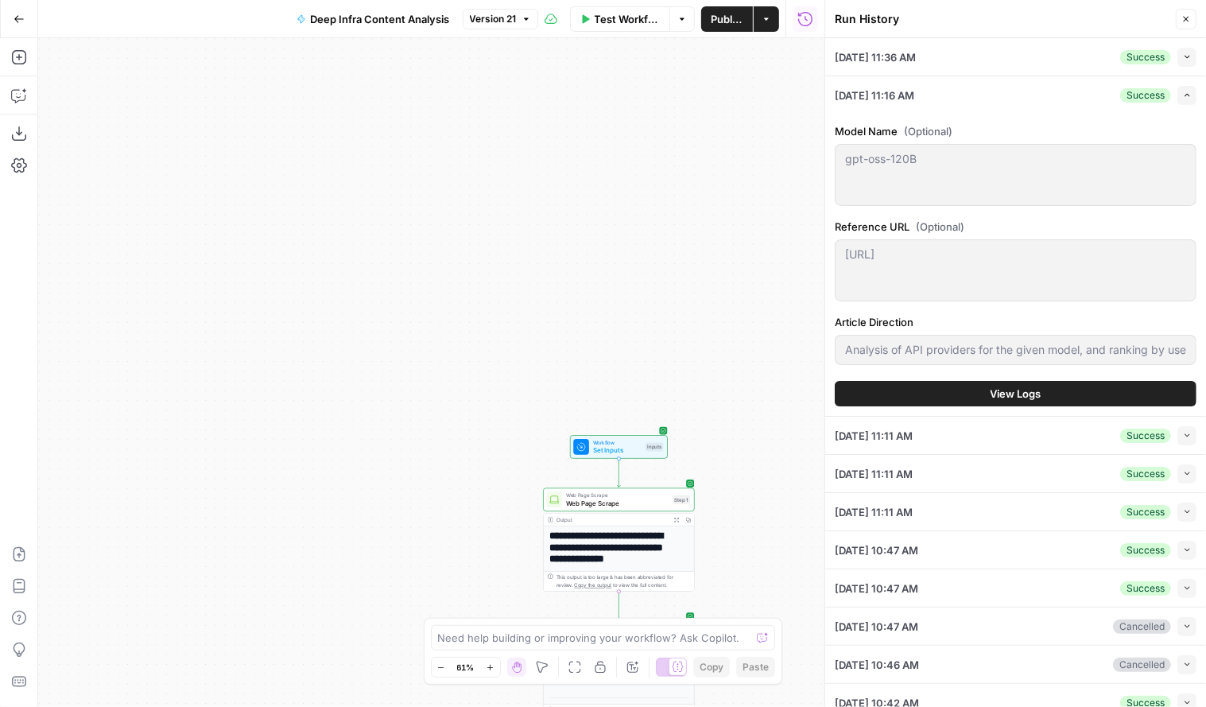
click at [1183, 58] on icon "button" at bounding box center [1187, 56] width 9 height 9
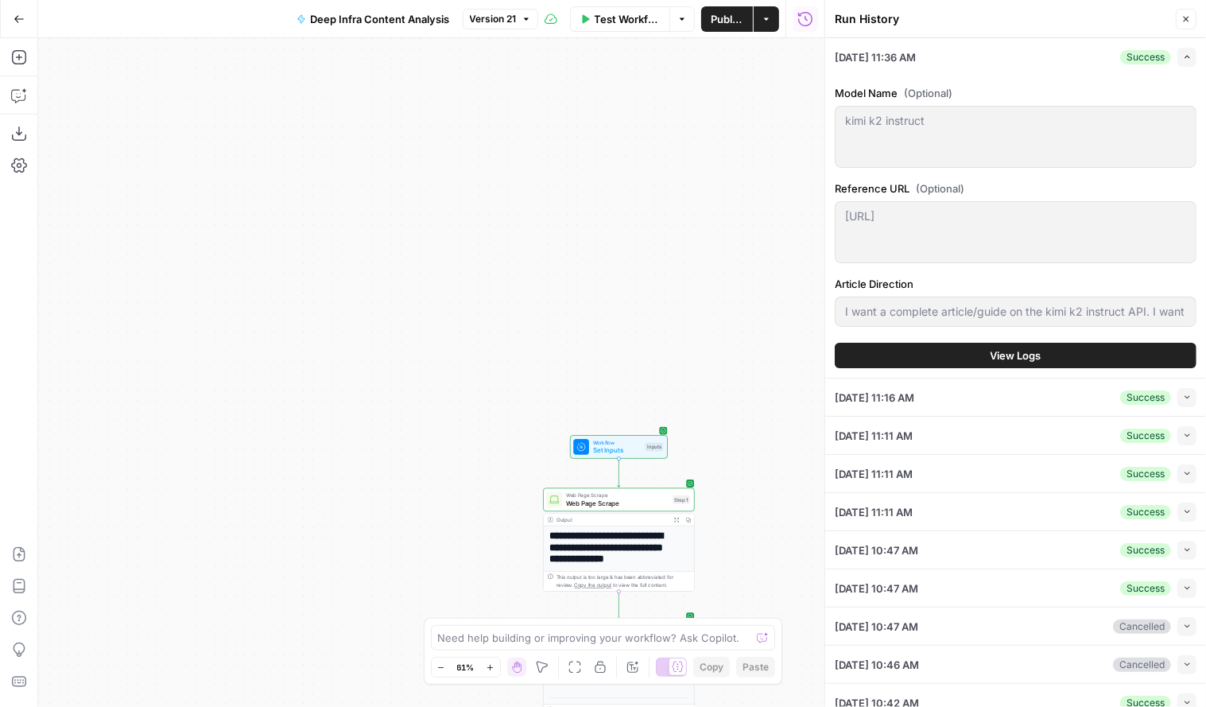
click at [991, 347] on span "View Logs" at bounding box center [1016, 355] width 51 height 16
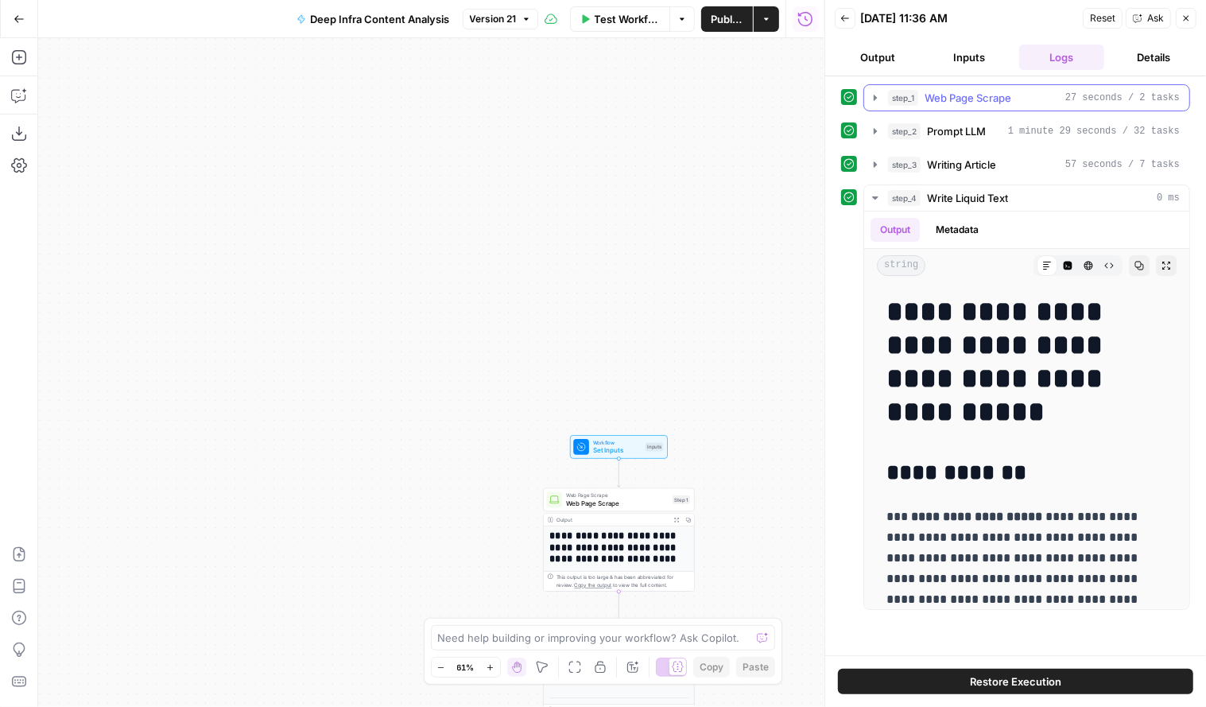
click at [870, 99] on icon "button" at bounding box center [875, 97] width 13 height 13
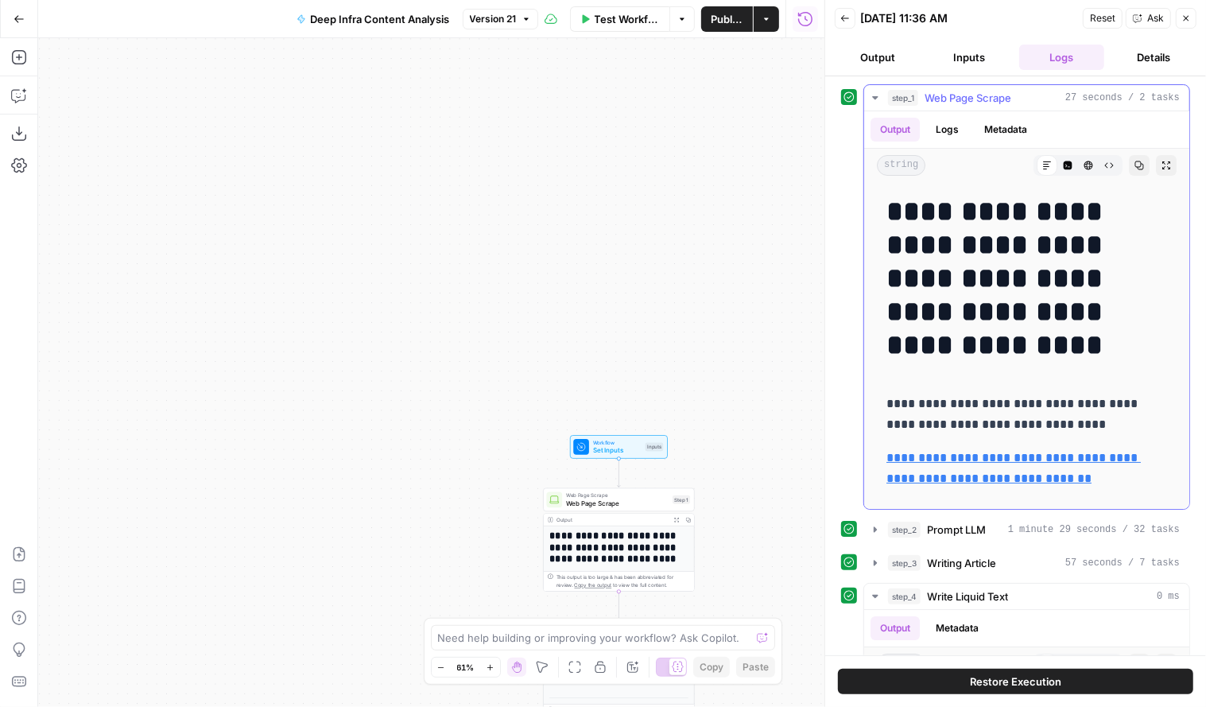
click at [877, 100] on icon "button" at bounding box center [875, 97] width 13 height 13
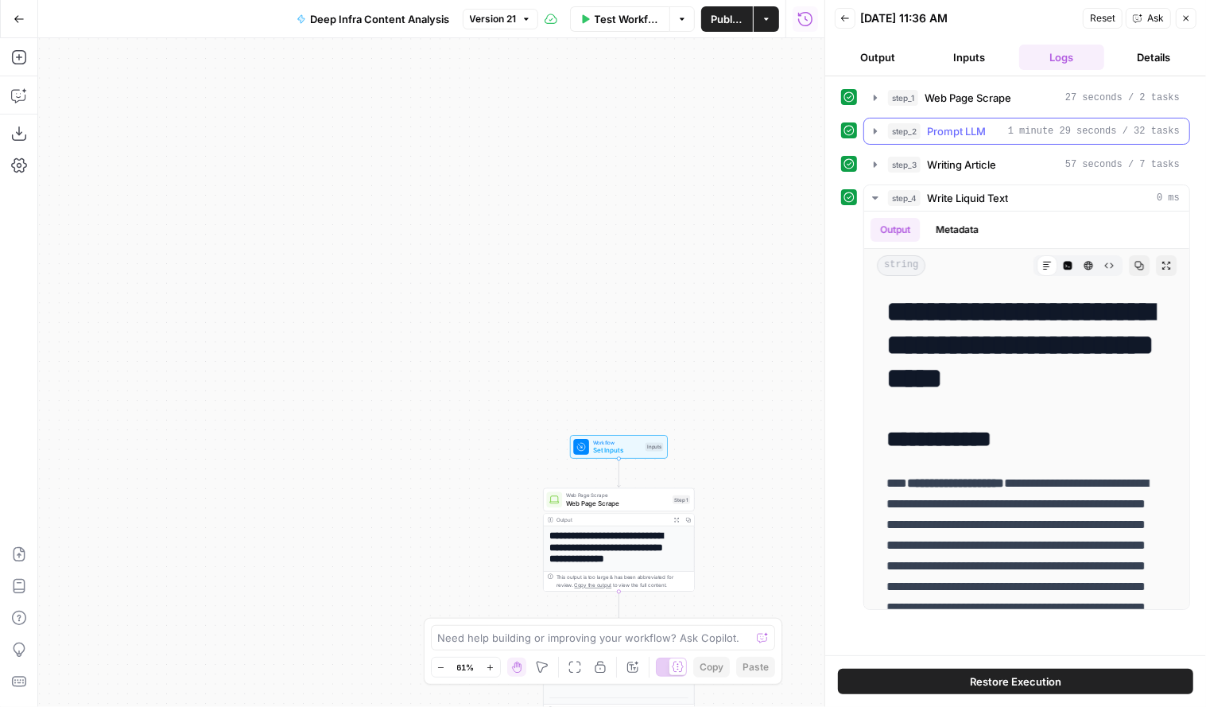
click at [879, 126] on icon "button" at bounding box center [875, 131] width 13 height 13
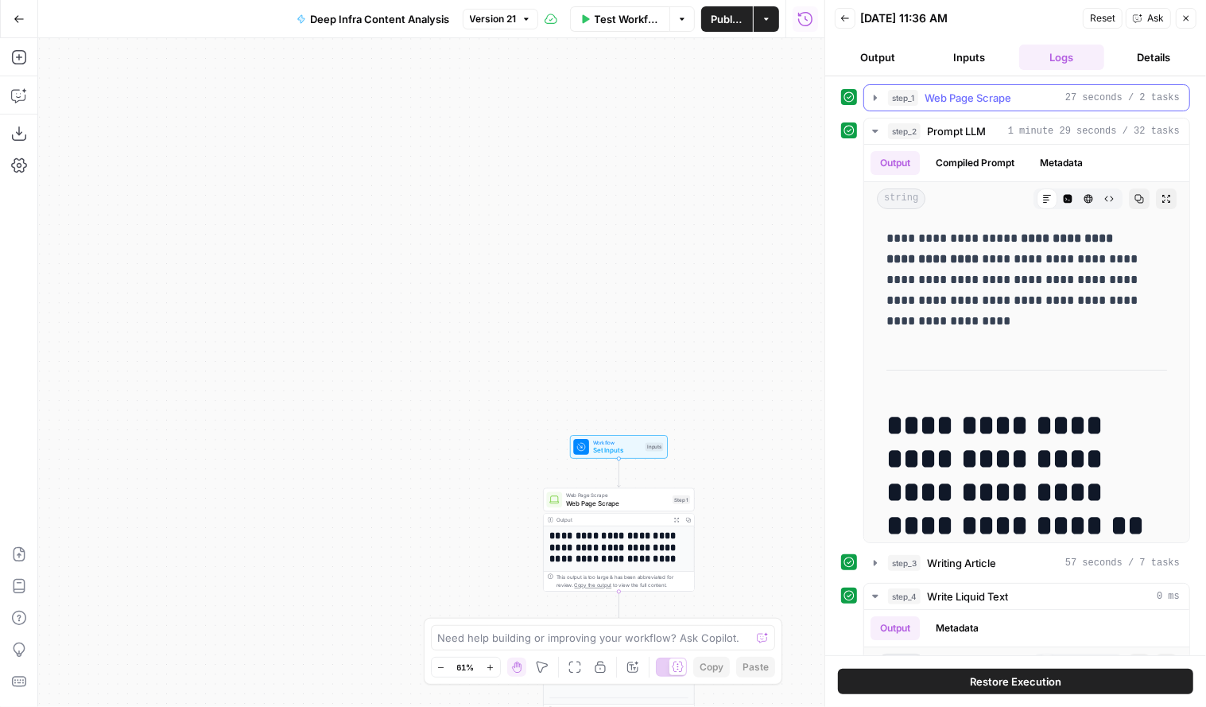
click at [873, 101] on icon "button" at bounding box center [875, 97] width 13 height 13
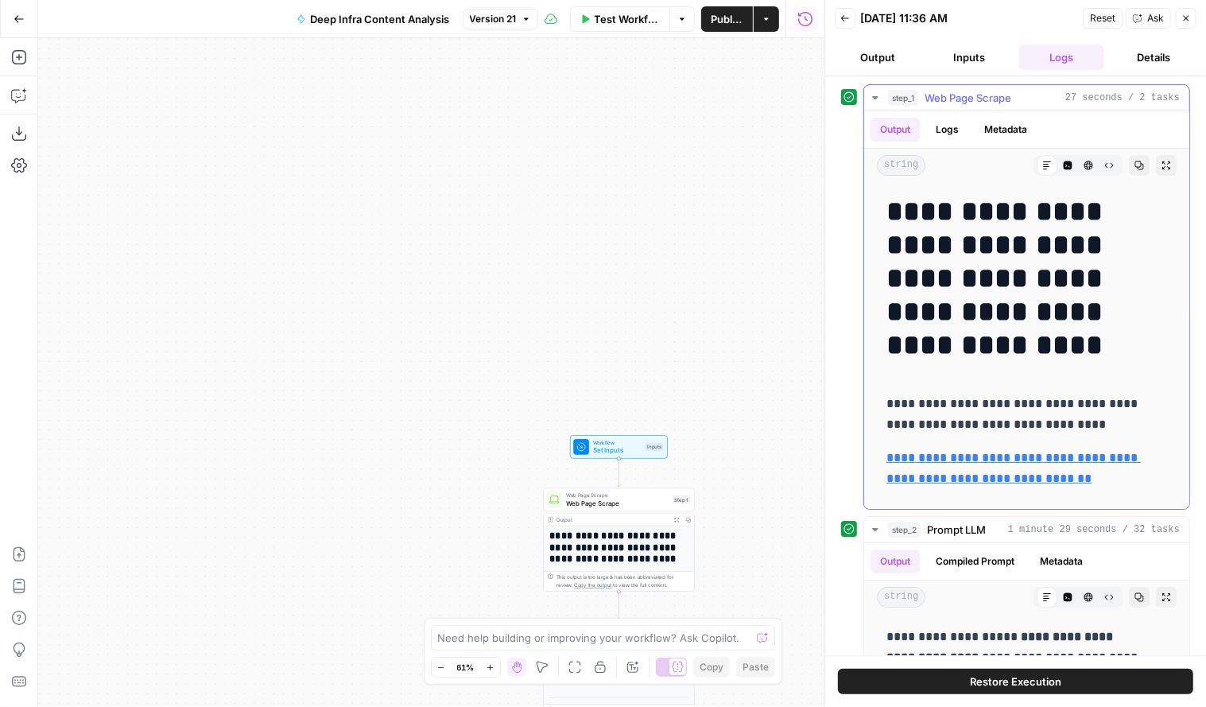
click at [873, 101] on icon "button" at bounding box center [875, 97] width 13 height 13
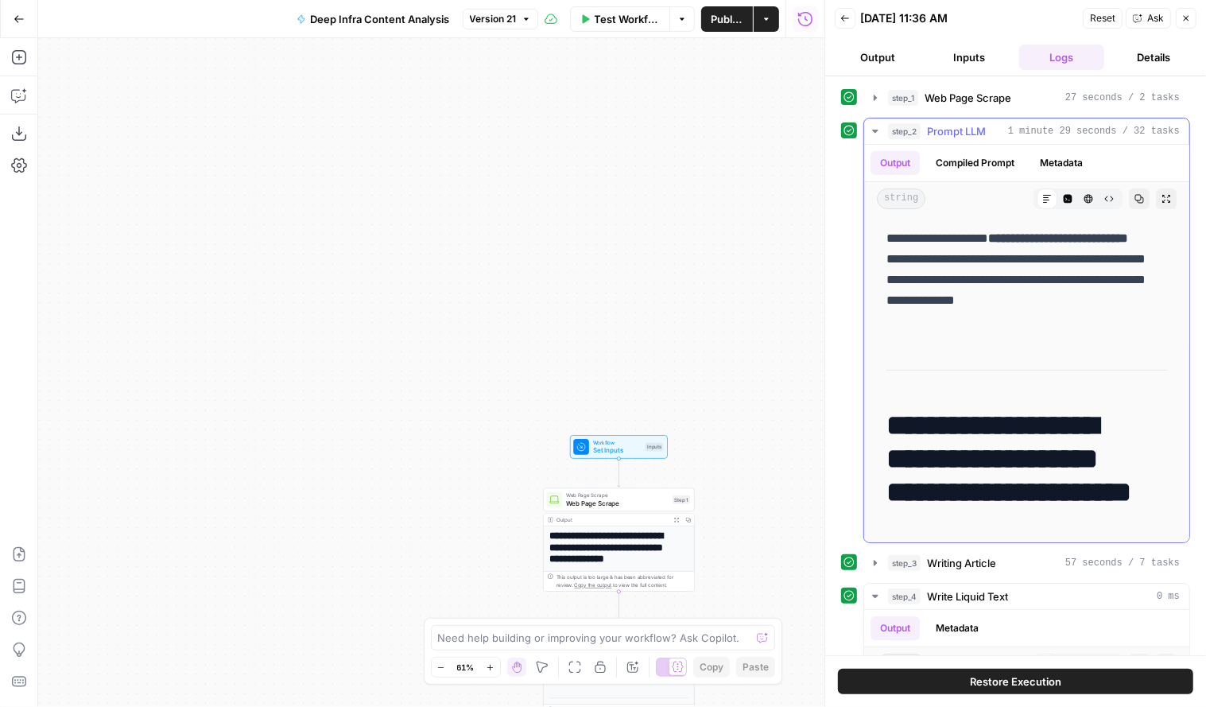
click at [877, 125] on icon "button" at bounding box center [875, 131] width 13 height 13
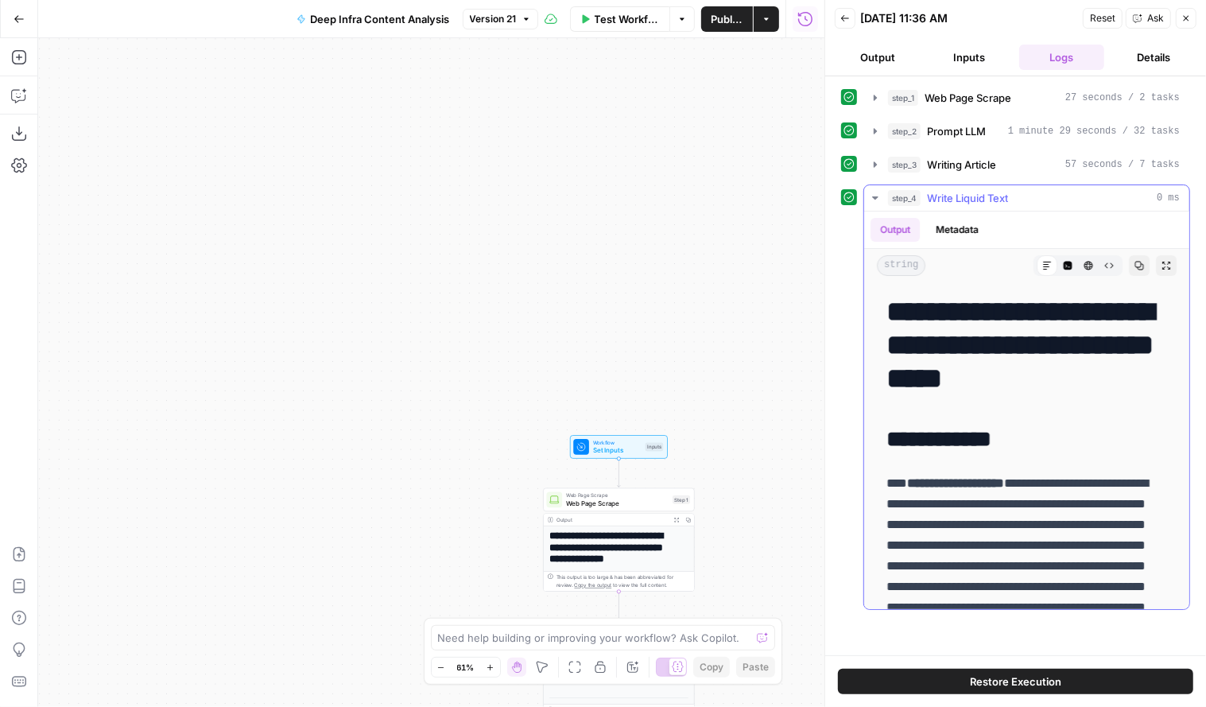
click at [878, 194] on icon "button" at bounding box center [875, 198] width 13 height 13
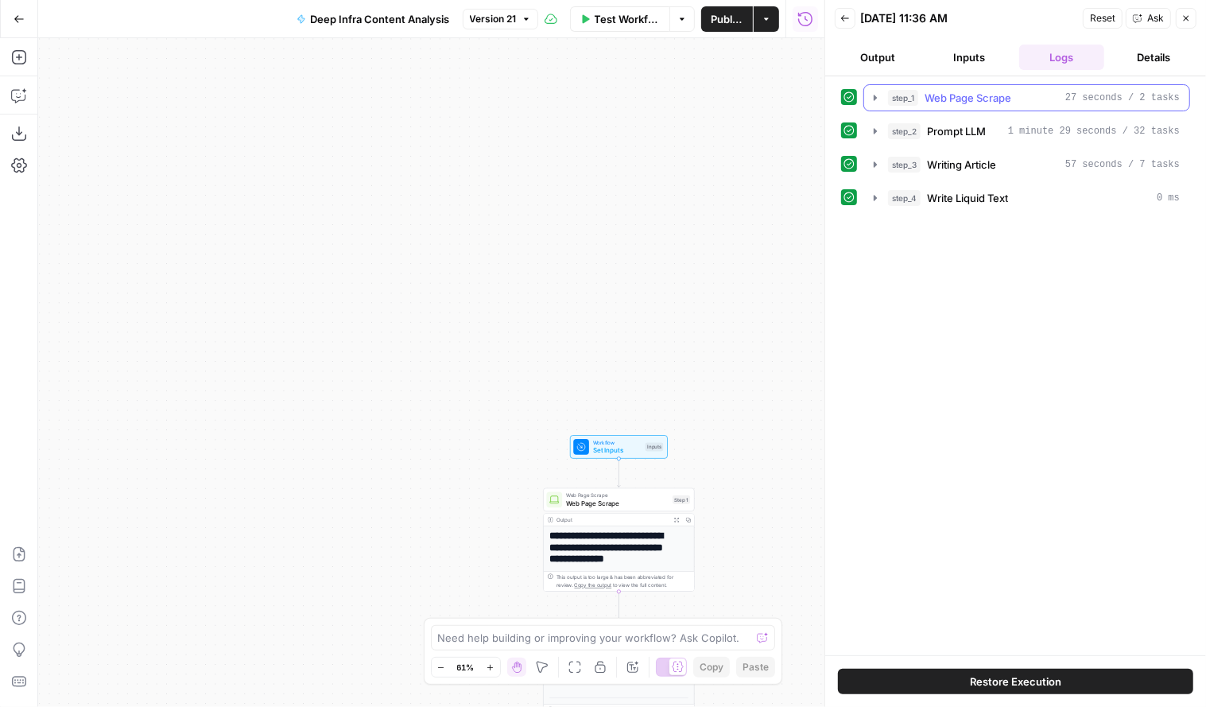
click at [877, 104] on button "step_1 Web Page Scrape 27 seconds / 2 tasks" at bounding box center [1026, 97] width 325 height 25
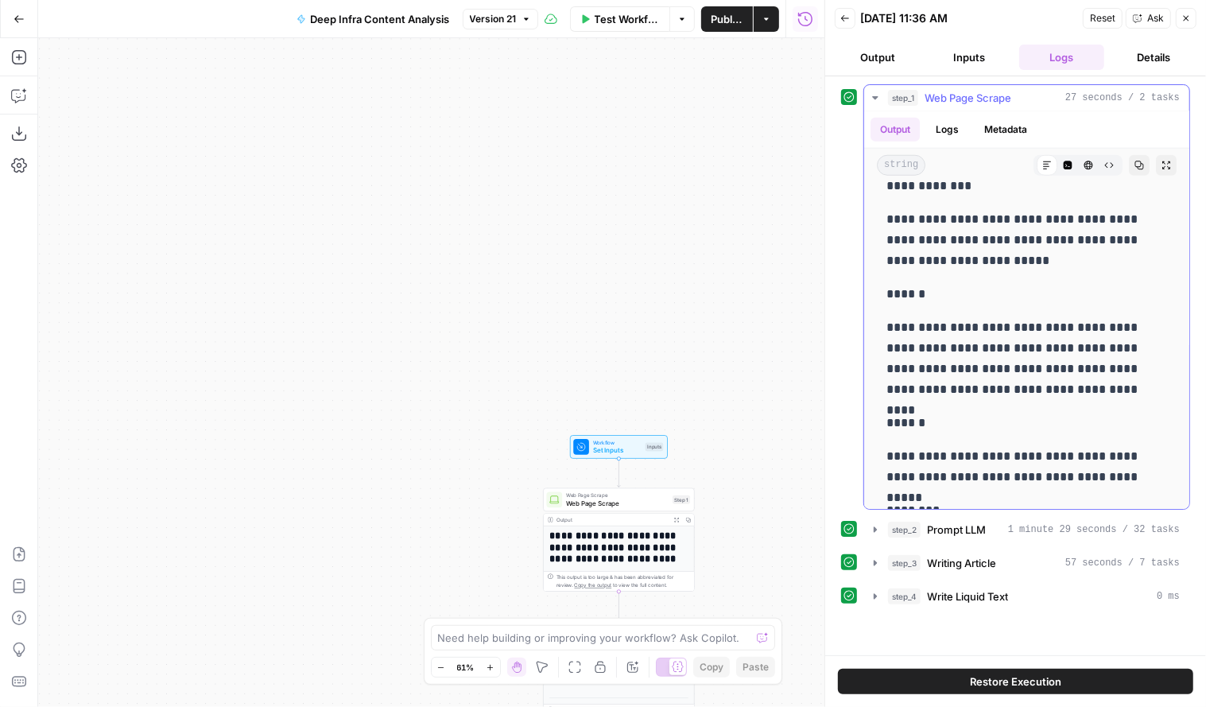
scroll to position [1371, 0]
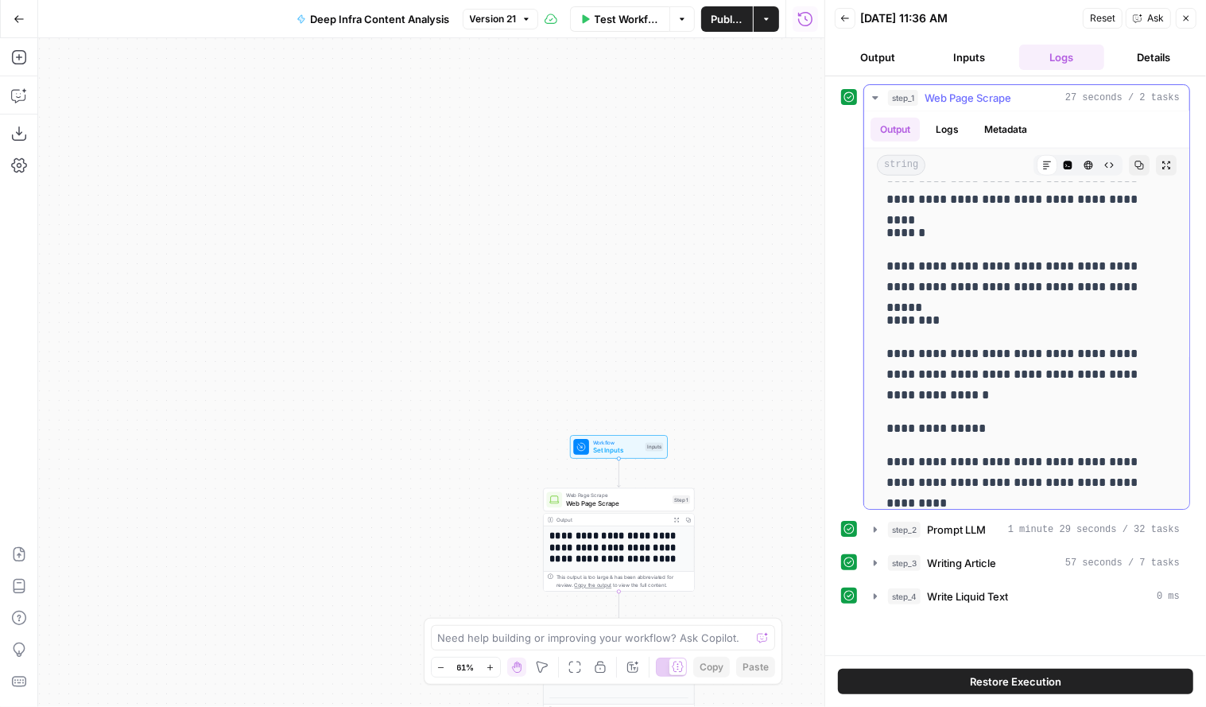
click at [984, 231] on p "******" at bounding box center [1022, 233] width 270 height 21
click at [976, 263] on p "**********" at bounding box center [1022, 276] width 270 height 41
click at [970, 258] on p "**********" at bounding box center [1022, 276] width 270 height 41
click at [950, 256] on p "**********" at bounding box center [1022, 276] width 270 height 41
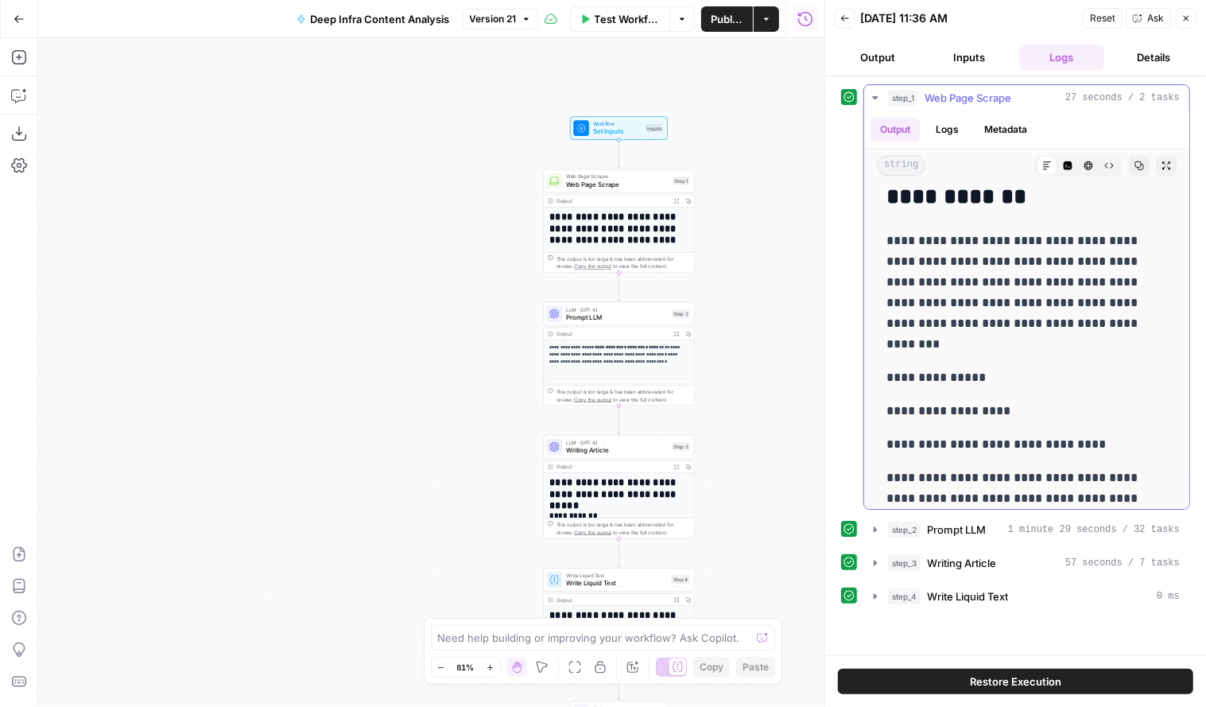
scroll to position [3091, 0]
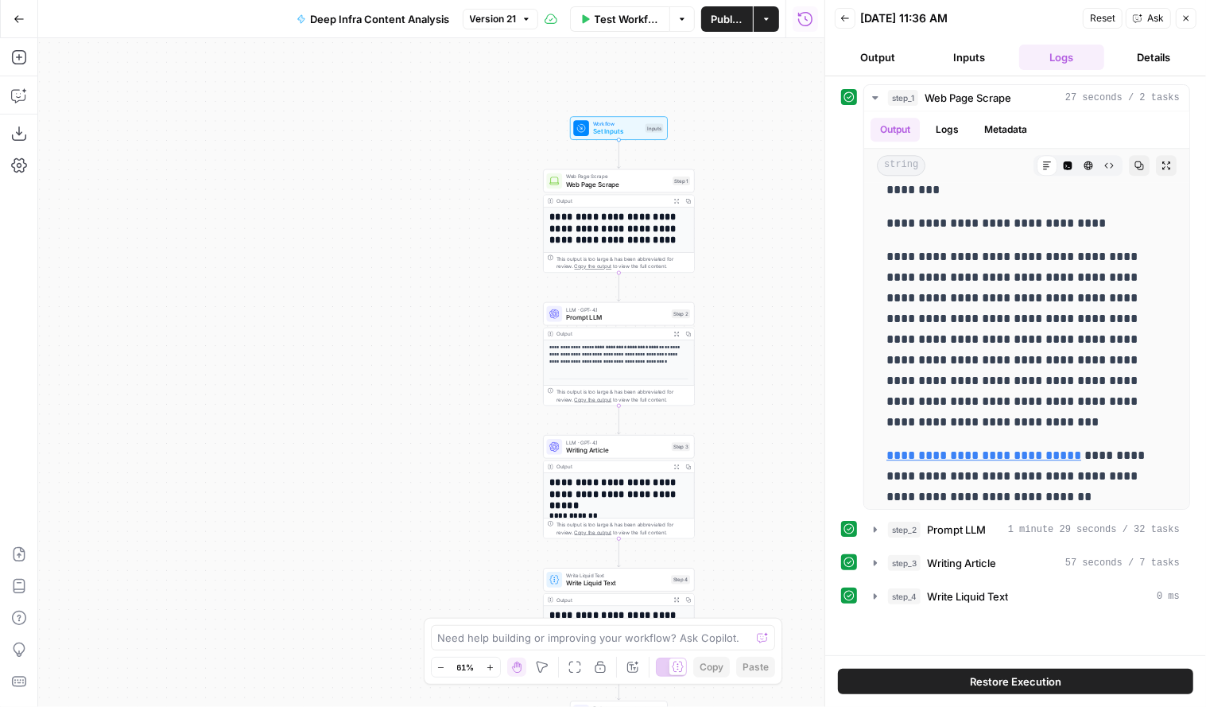
click at [603, 180] on span "Web Page Scrape" at bounding box center [617, 185] width 103 height 10
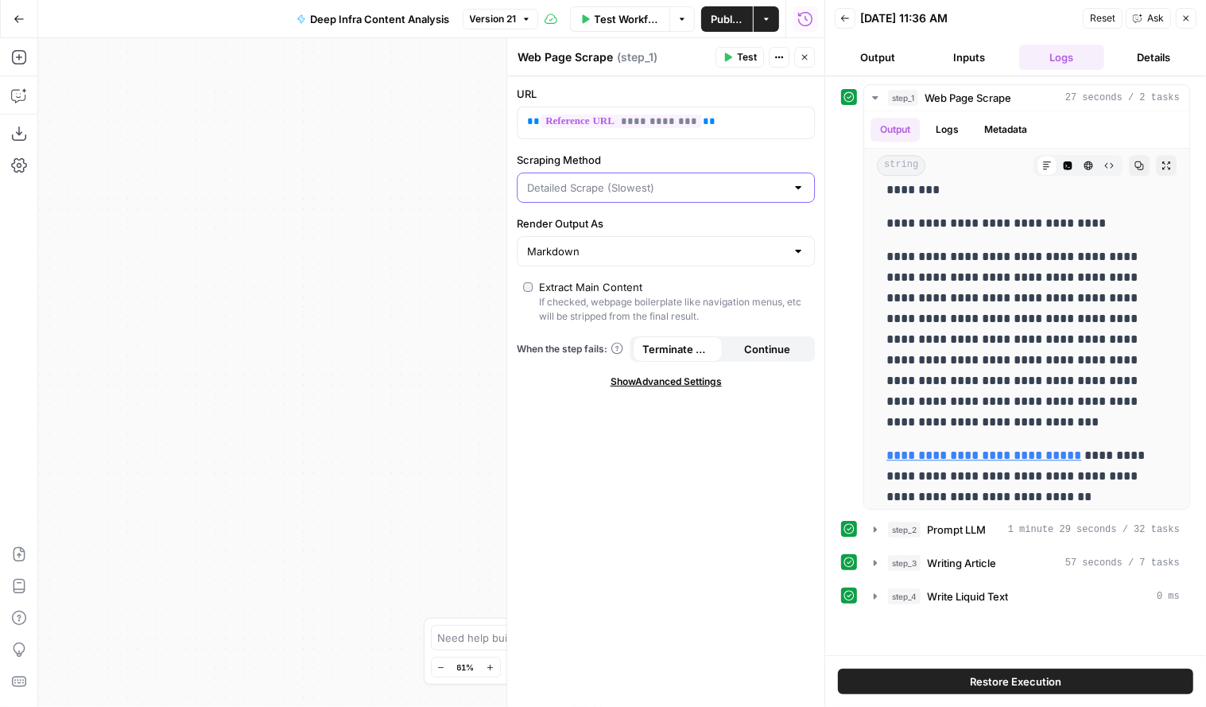
click at [688, 193] on input "Scraping Method" at bounding box center [656, 188] width 258 height 16
type input "Detailed Scrape (Slowest)"
click at [705, 164] on label "Scraping Method" at bounding box center [666, 160] width 298 height 16
click at [705, 180] on input "Detailed Scrape (Slowest)" at bounding box center [656, 188] width 258 height 16
type input "Detailed Scrape (Slowest)"
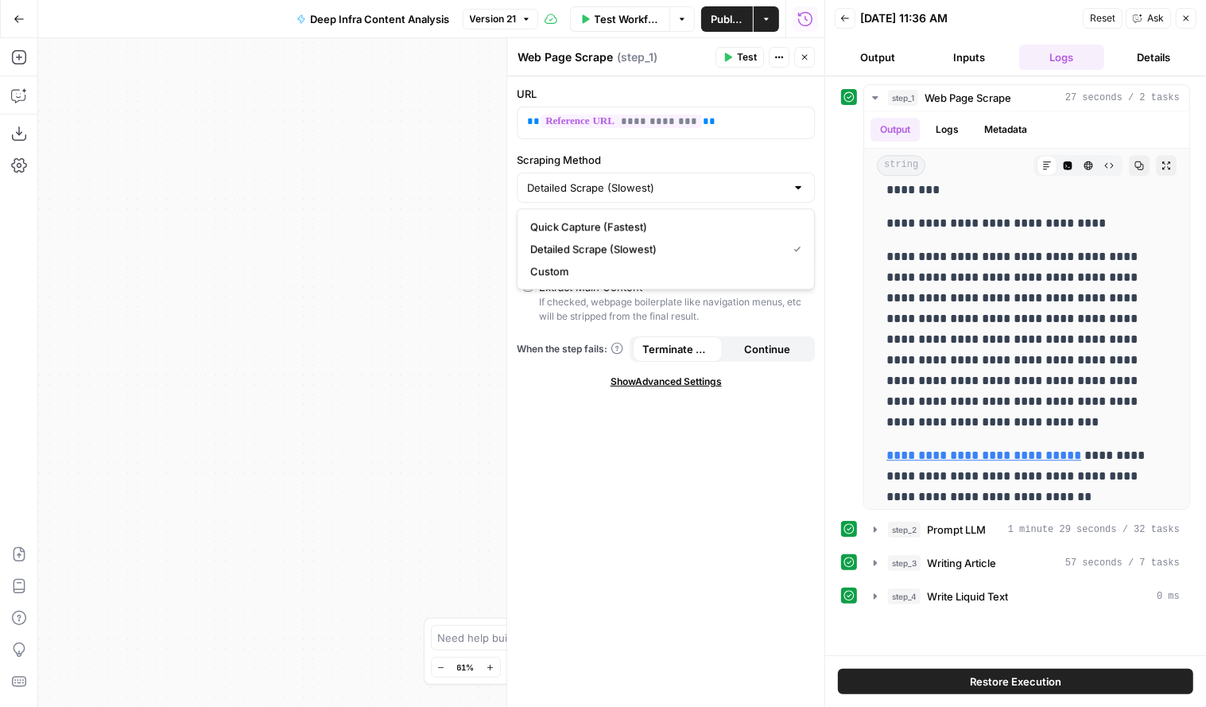
click at [706, 164] on label "Scraping Method" at bounding box center [666, 160] width 298 height 16
click at [706, 180] on input "Detailed Scrape (Slowest)" at bounding box center [656, 188] width 258 height 16
click at [652, 248] on span "Detailed Scrape (Slowest)" at bounding box center [655, 249] width 250 height 16
type input "Detailed Scrape (Slowest)"
click at [628, 260] on div "Markdown" at bounding box center [666, 251] width 298 height 30
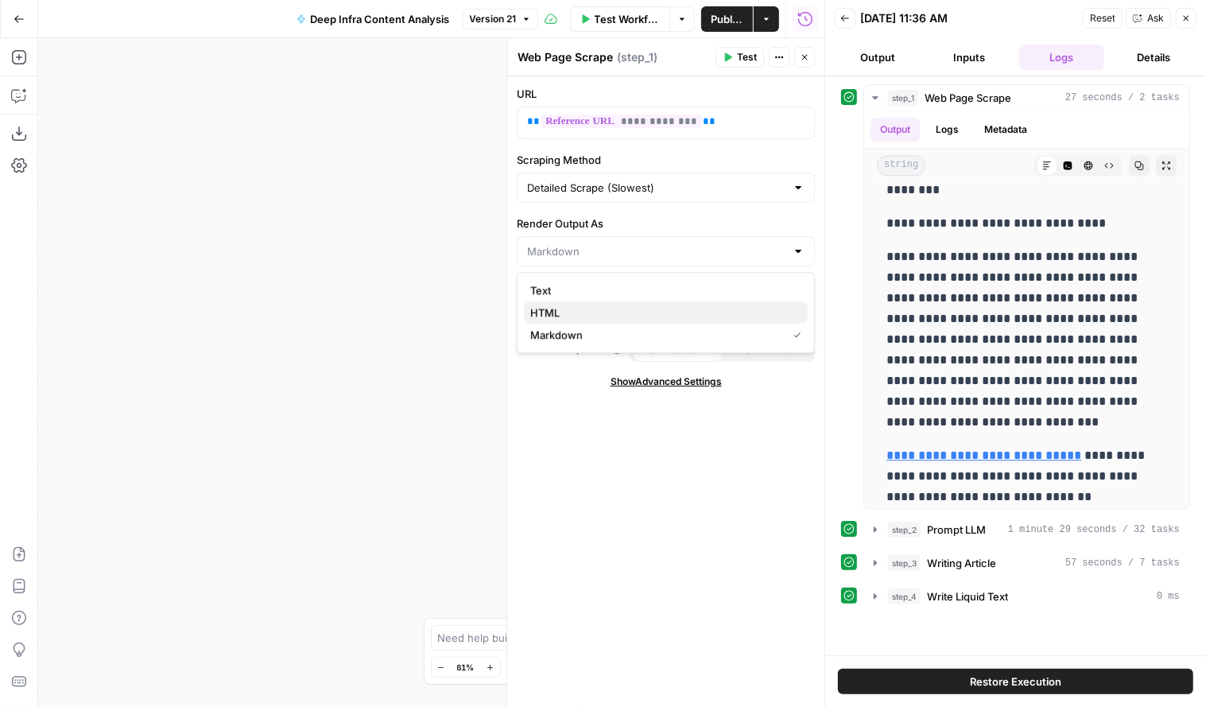
drag, startPoint x: 561, startPoint y: 296, endPoint x: 559, endPoint y: 311, distance: 15.3
click at [559, 311] on div "Text HTML Markdown" at bounding box center [666, 312] width 298 height 81
click at [584, 319] on span "HTML" at bounding box center [662, 313] width 265 height 16
type input "HTML"
click at [662, 382] on span "Show Advanced Settings" at bounding box center [666, 381] width 111 height 14
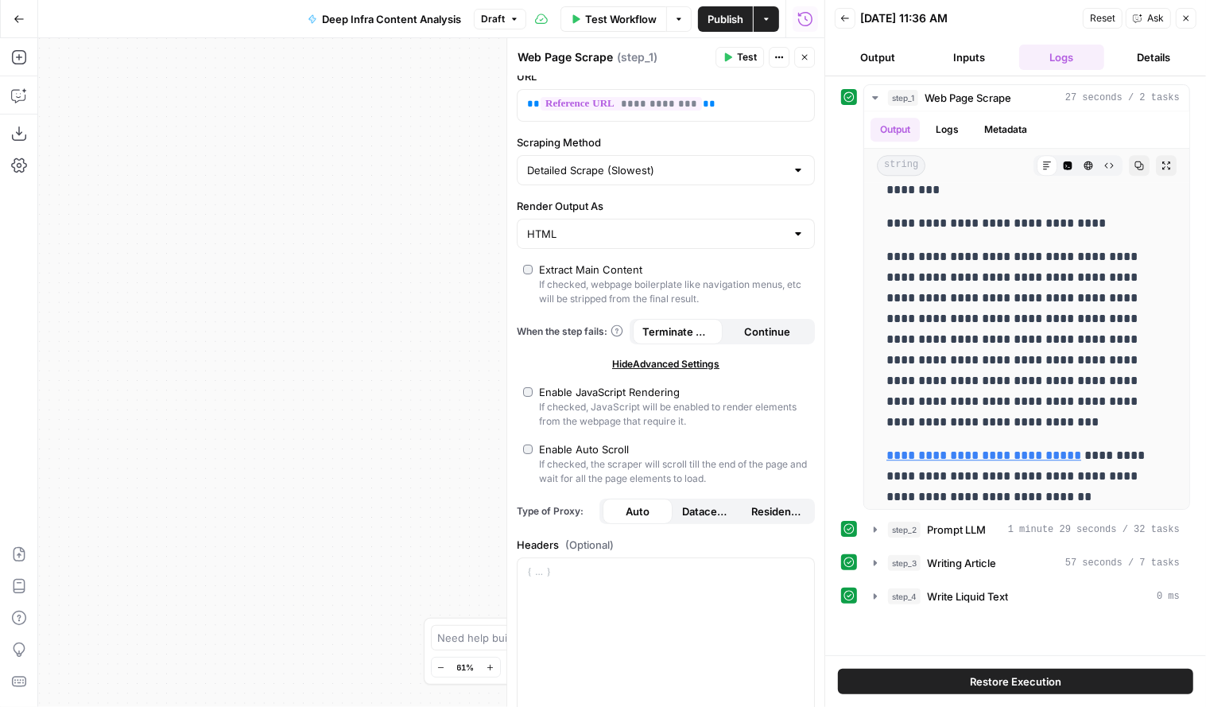
scroll to position [0, 0]
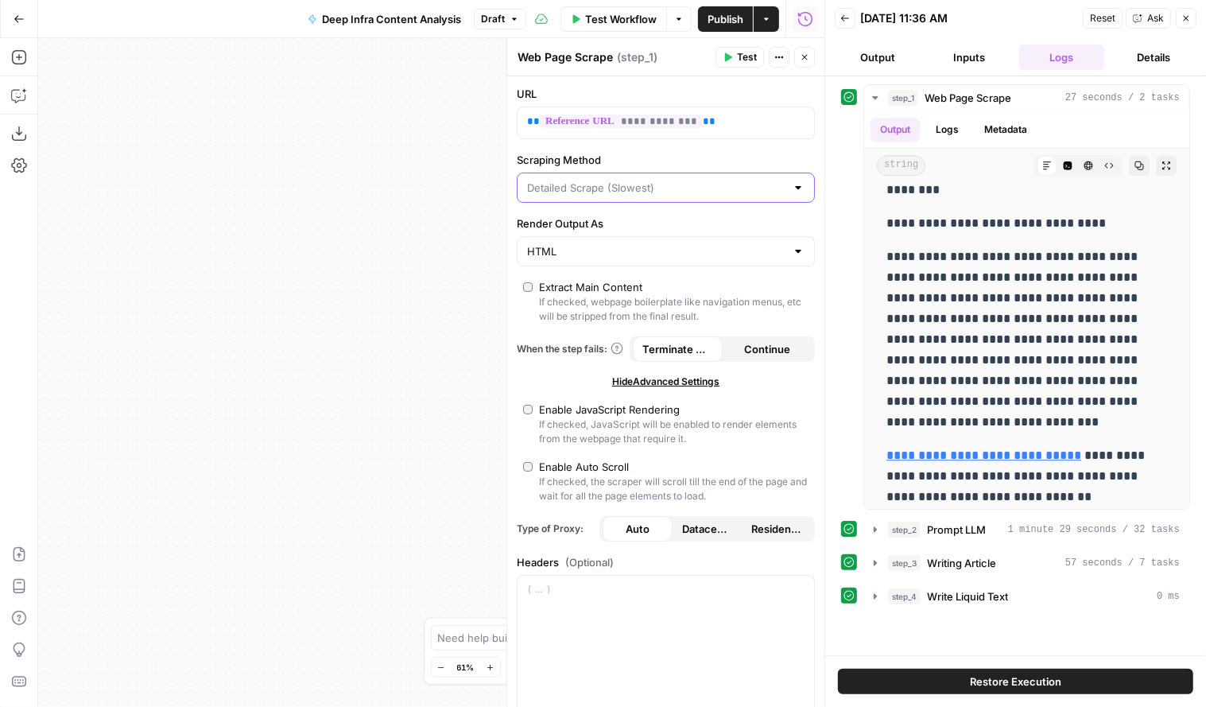
click at [677, 180] on input "Scraping Method" at bounding box center [656, 188] width 258 height 16
click at [634, 265] on span "Custom" at bounding box center [657, 271] width 254 height 16
type input "Custom"
click at [653, 185] on input "Scraping Method" at bounding box center [656, 188] width 258 height 16
click at [632, 247] on span "Detailed Scrape (Slowest)" at bounding box center [657, 249] width 254 height 16
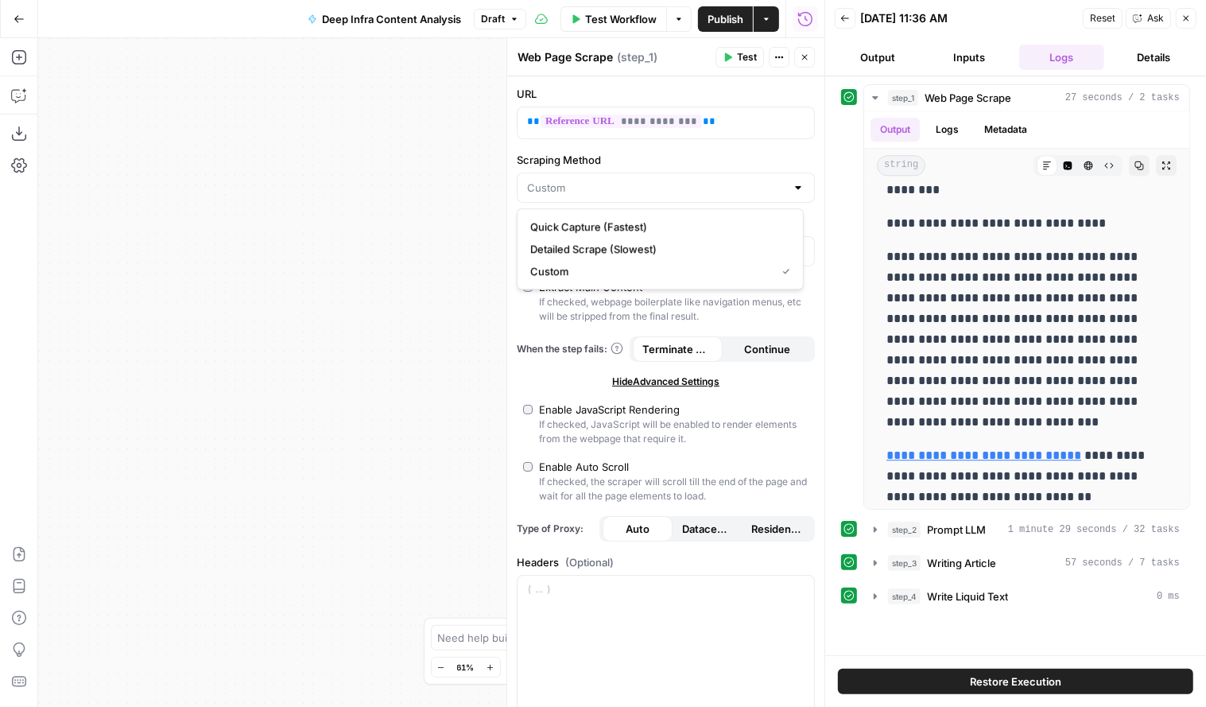
type input "Detailed Scrape (Slowest)"
click at [1026, 687] on span "Restore Execution" at bounding box center [1015, 681] width 91 height 16
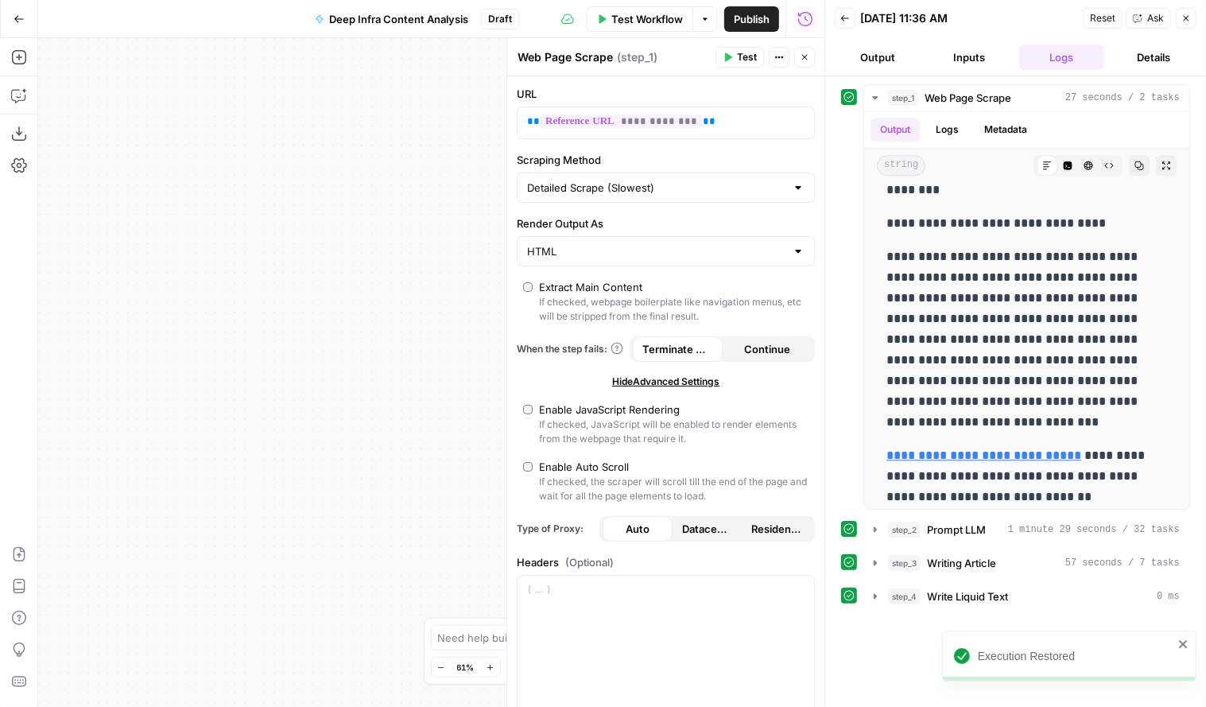
click at [747, 64] on button "Test" at bounding box center [740, 57] width 49 height 21
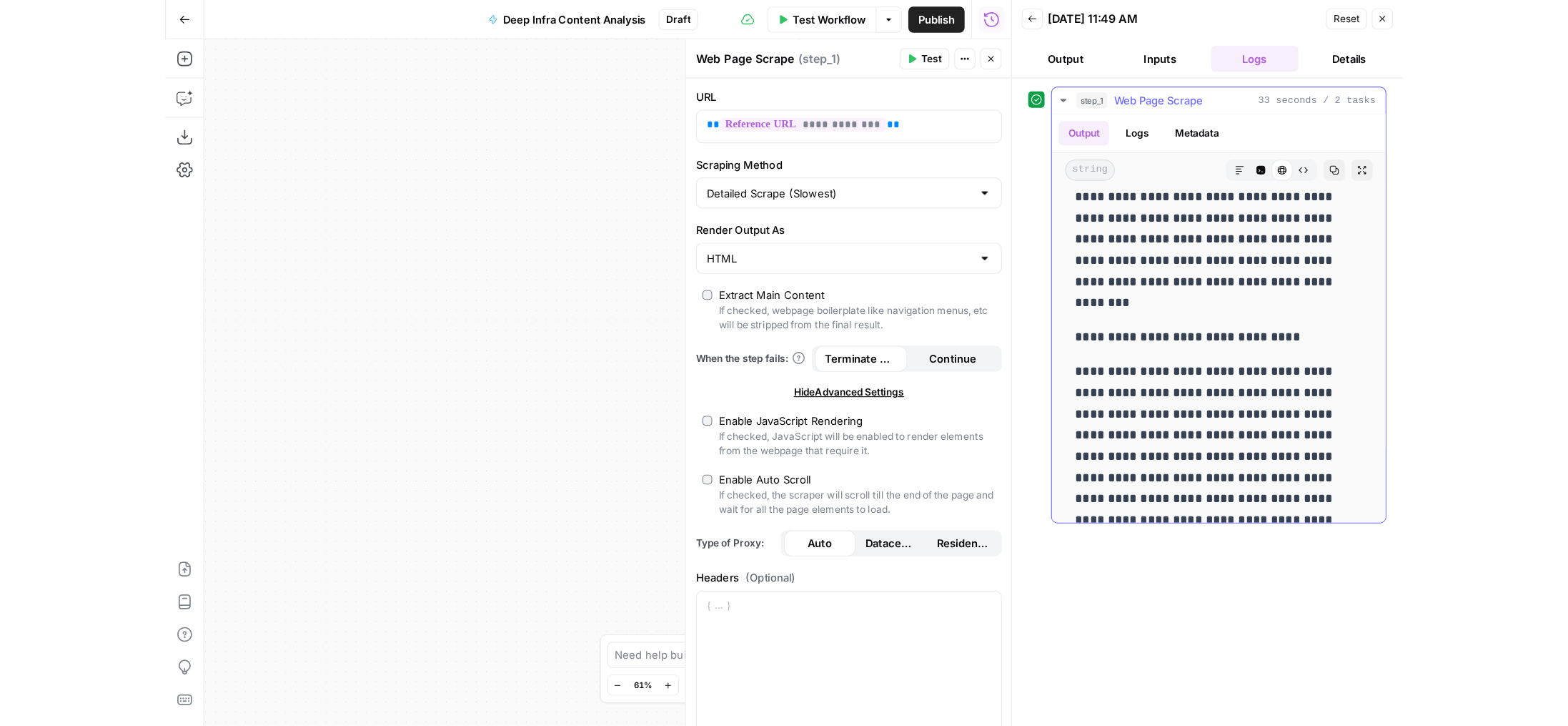
scroll to position [2254, 0]
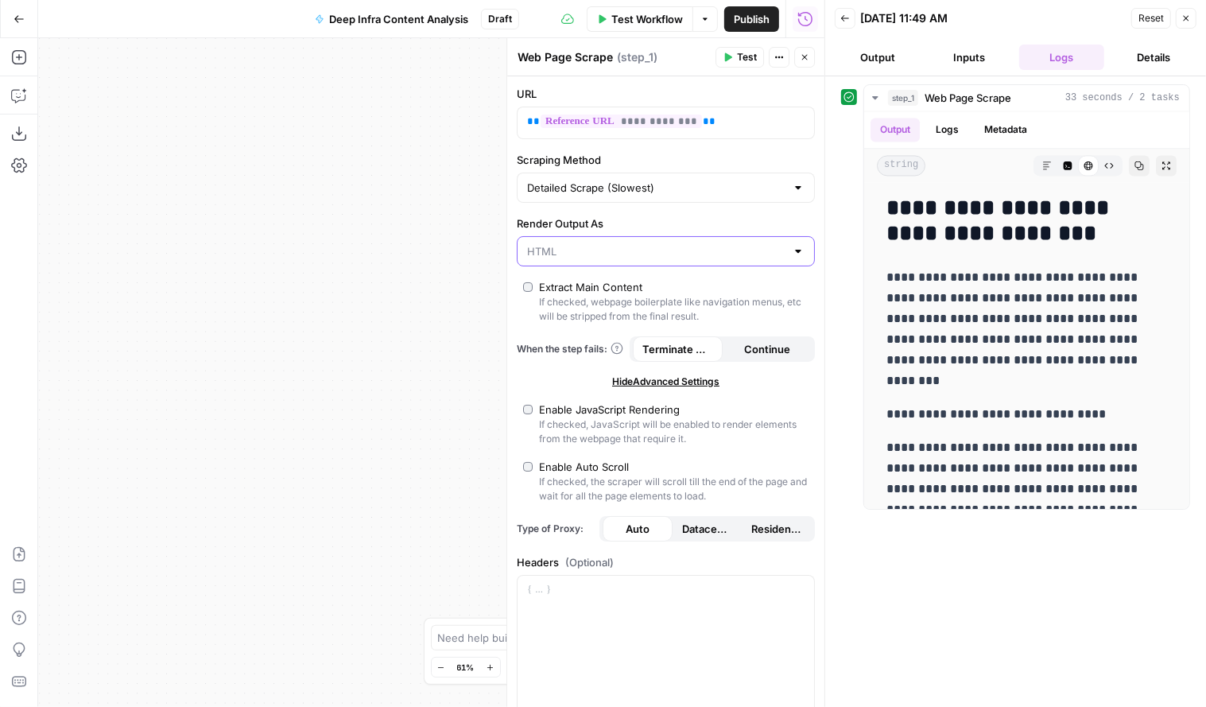
click at [590, 253] on input "Render Output As" at bounding box center [656, 251] width 258 height 16
